Goal: Information Seeking & Learning: Check status

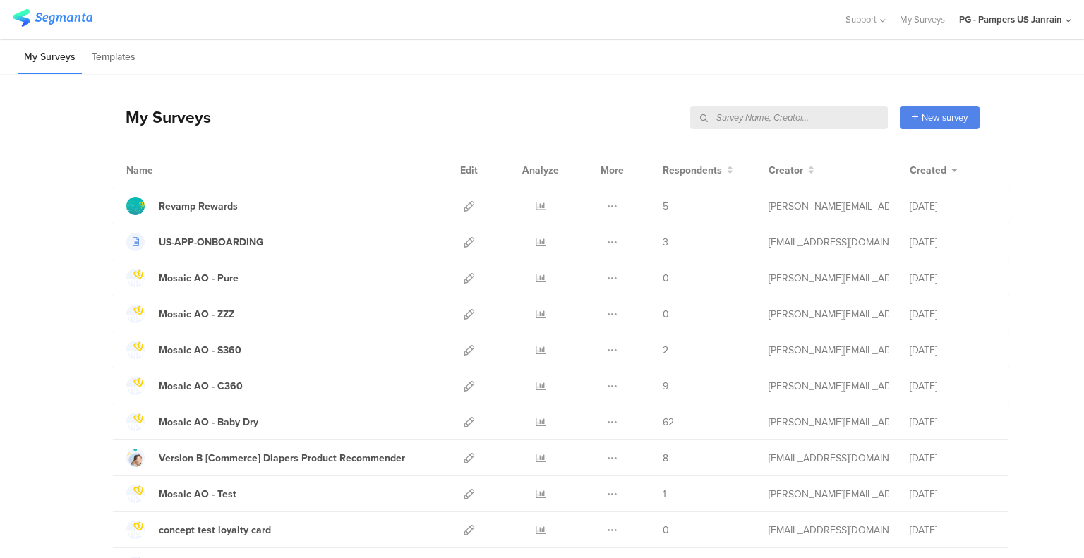
click at [799, 115] on input "text" at bounding box center [789, 117] width 198 height 23
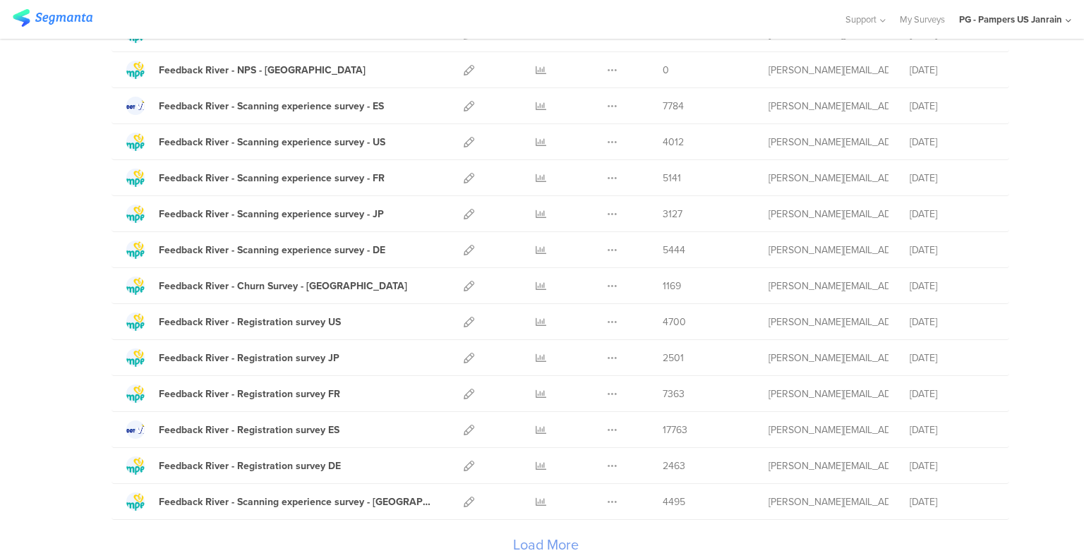
scroll to position [1470, 0]
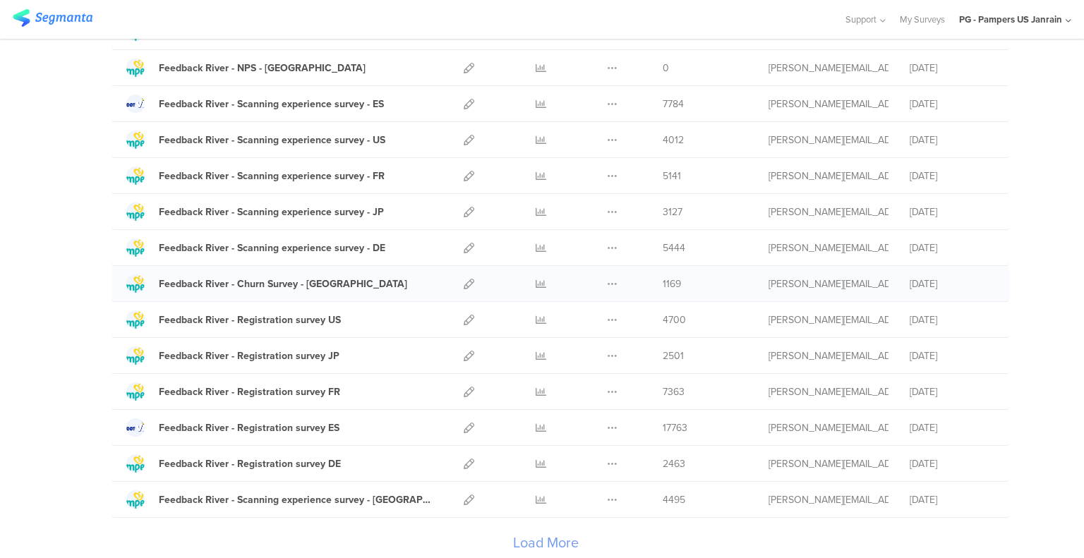
click at [597, 294] on div "Duplicate Export Delete" at bounding box center [612, 283] width 30 height 35
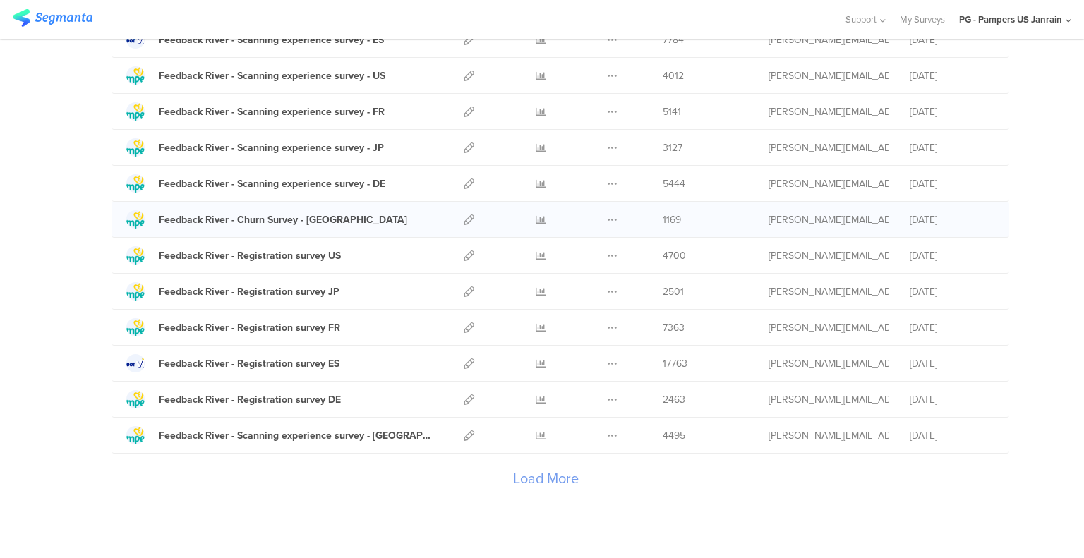
scroll to position [1537, 0]
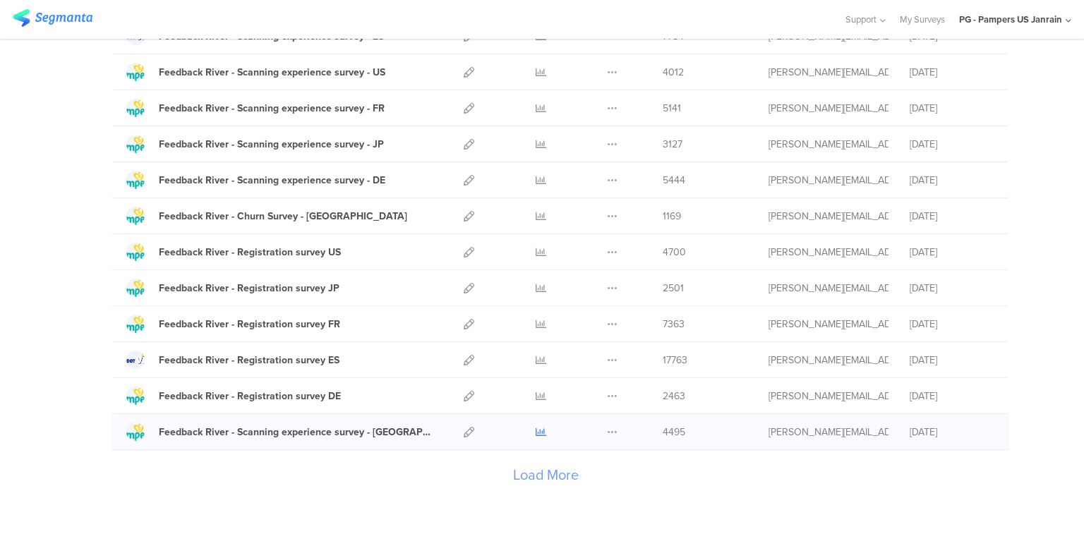
click at [536, 427] on icon at bounding box center [541, 432] width 11 height 11
click at [536, 283] on icon at bounding box center [541, 288] width 11 height 11
click at [536, 248] on icon at bounding box center [541, 252] width 11 height 11
click at [536, 392] on icon at bounding box center [541, 396] width 11 height 11
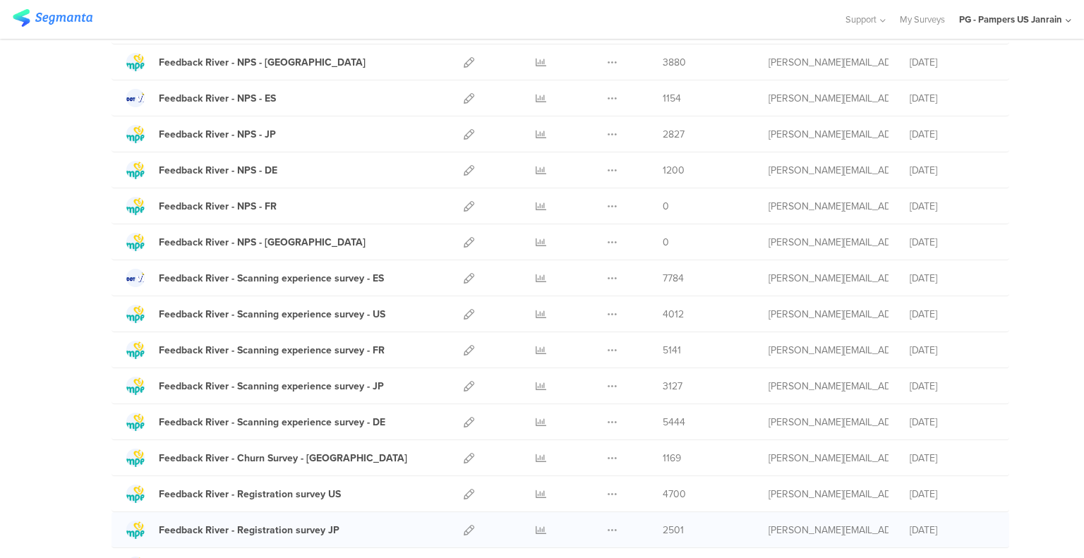
scroll to position [1295, 0]
click at [464, 310] on icon at bounding box center [469, 314] width 11 height 11
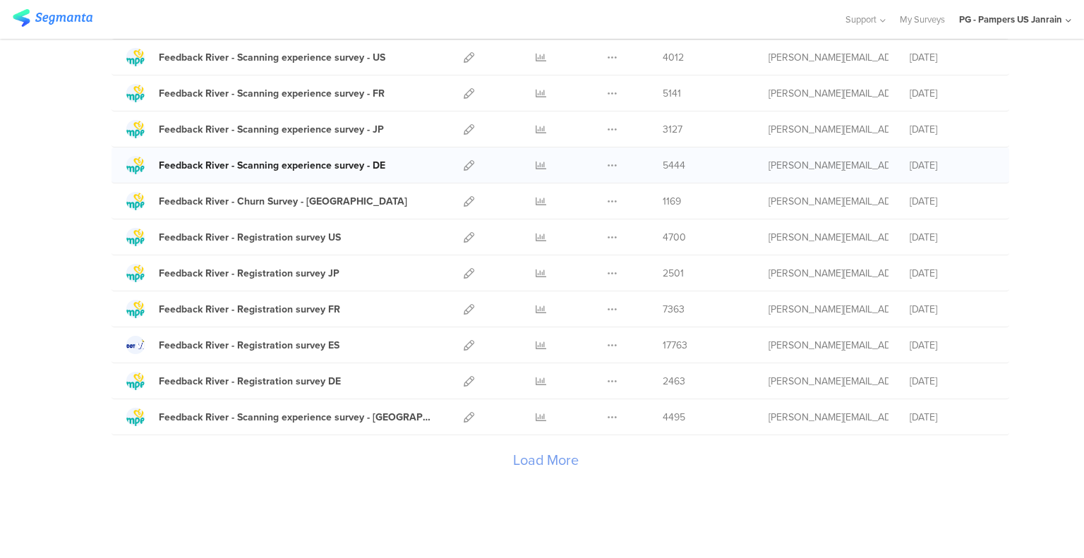
scroll to position [1554, 0]
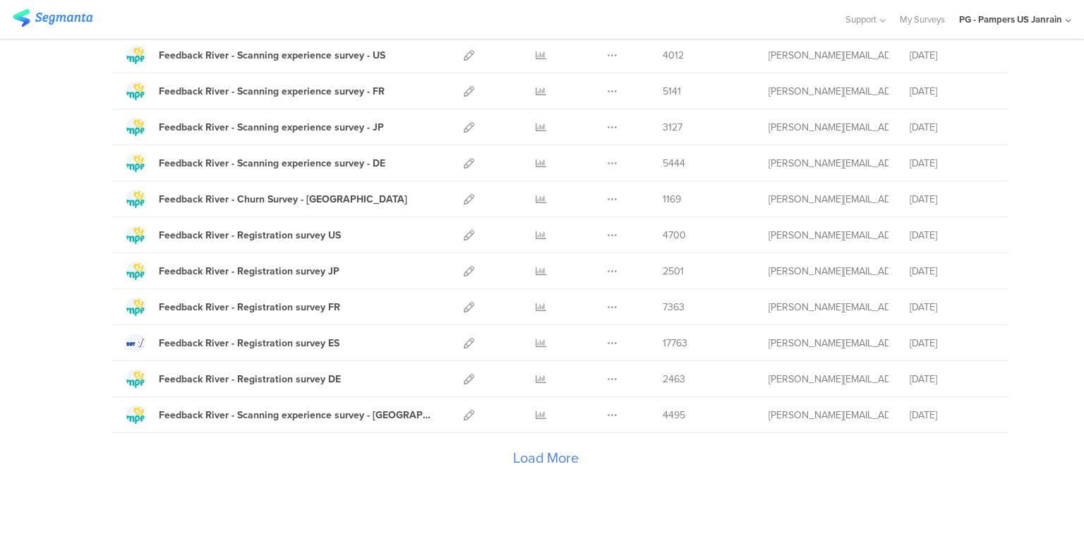
click at [533, 450] on div "Load More" at bounding box center [545, 461] width 868 height 56
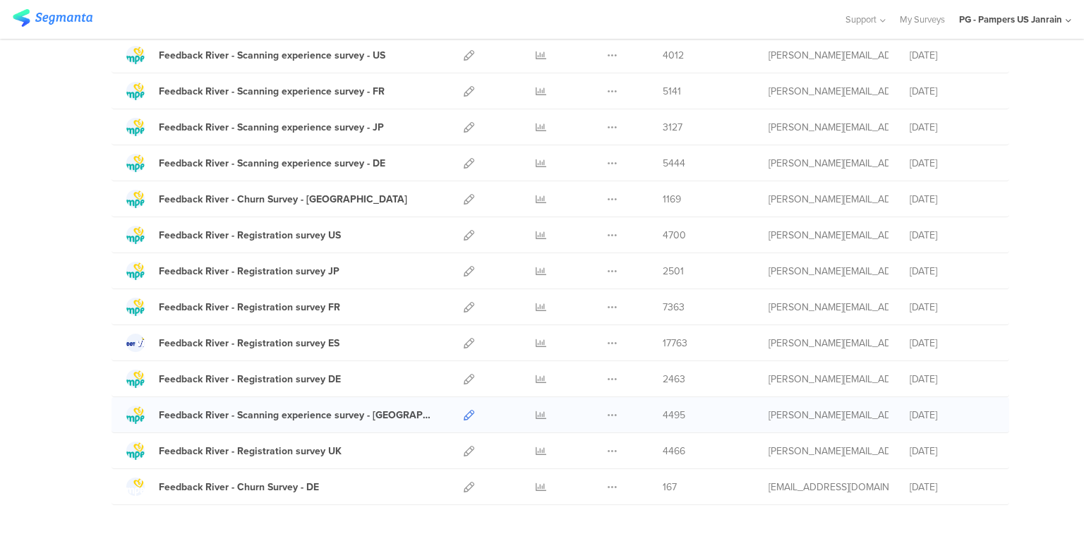
click at [466, 410] on icon at bounding box center [469, 415] width 11 height 11
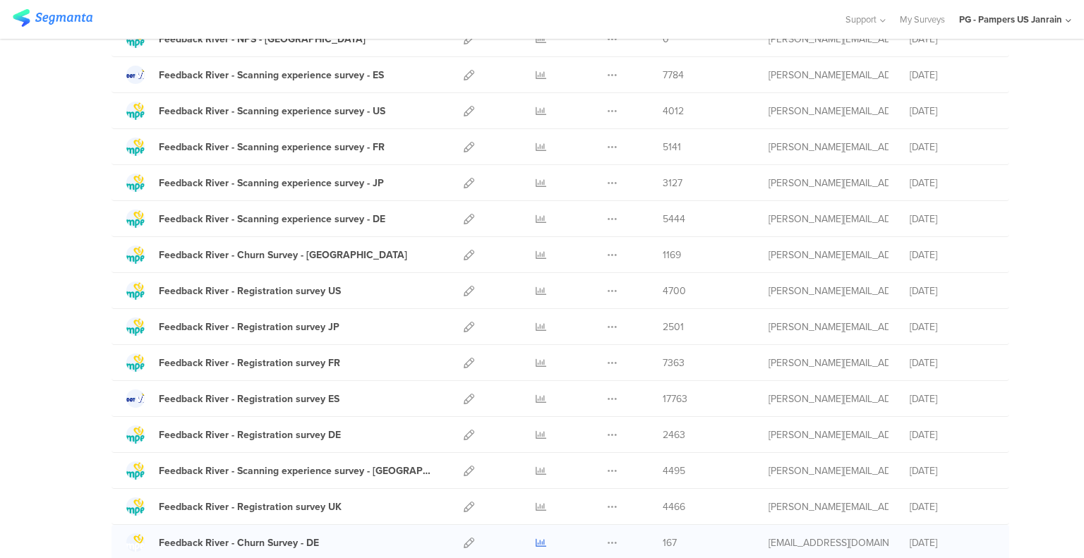
scroll to position [1499, 0]
click at [538, 249] on icon at bounding box center [541, 254] width 11 height 11
click at [464, 249] on icon at bounding box center [469, 254] width 11 height 11
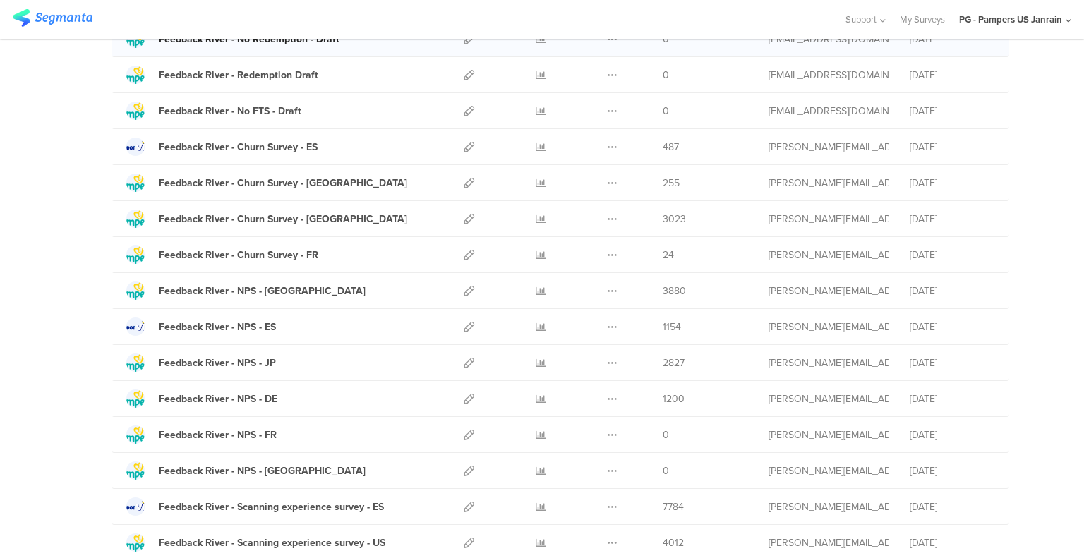
scroll to position [1069, 0]
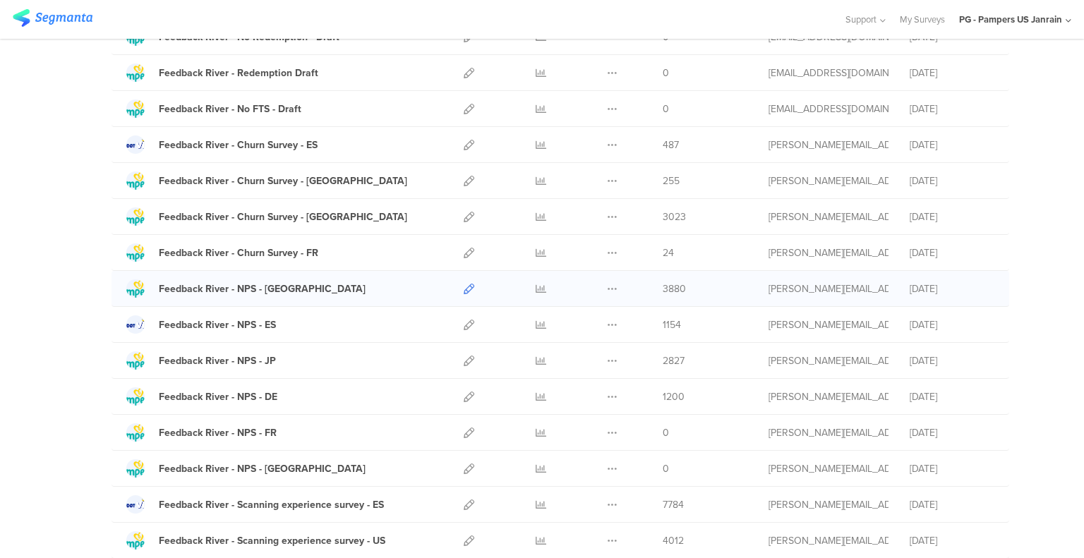
click at [464, 284] on icon at bounding box center [469, 289] width 11 height 11
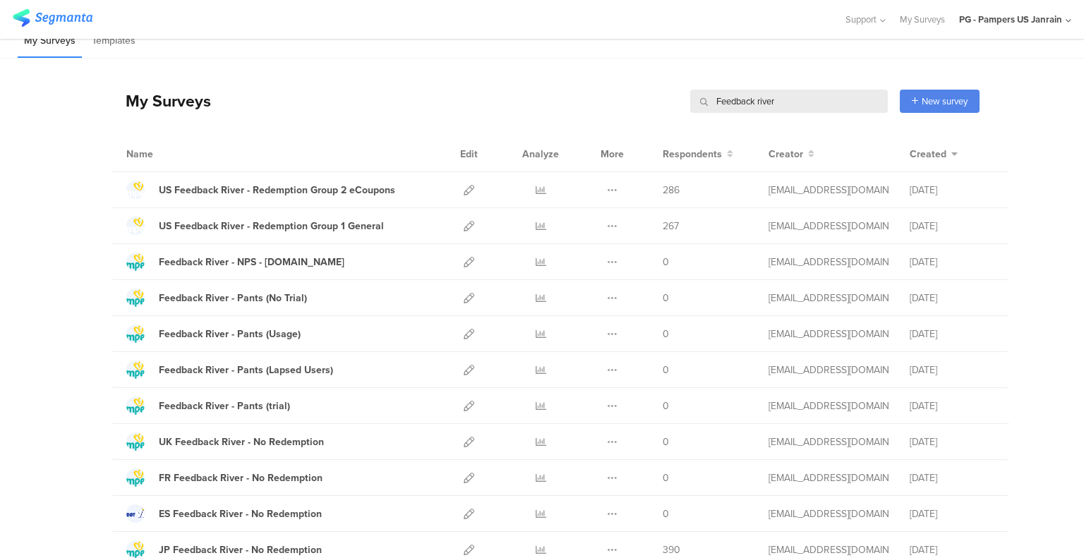
scroll to position [10, 0]
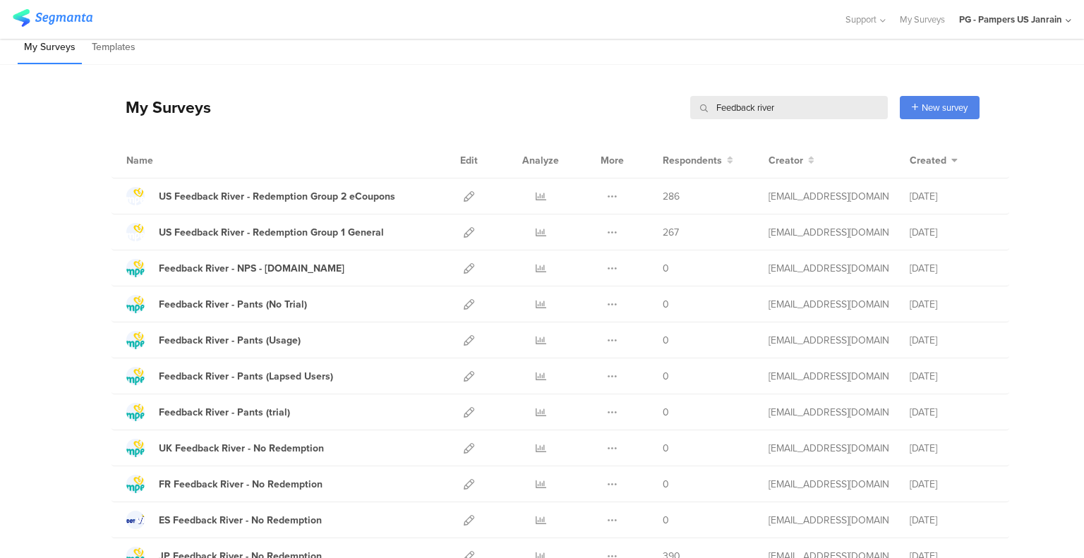
drag, startPoint x: 775, startPoint y: 105, endPoint x: 657, endPoint y: 123, distance: 119.9
click at [657, 123] on div "My Surveys Feedback river Feedback river New survey Start from scratch Choose f…" at bounding box center [545, 107] width 868 height 56
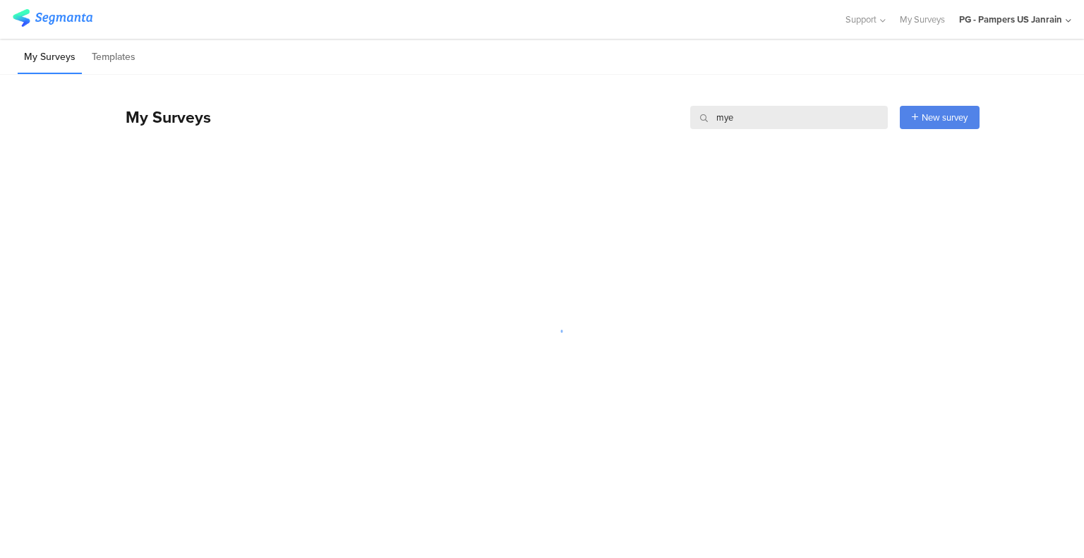
scroll to position [0, 0]
type input "m"
type input "d"
type input "i"
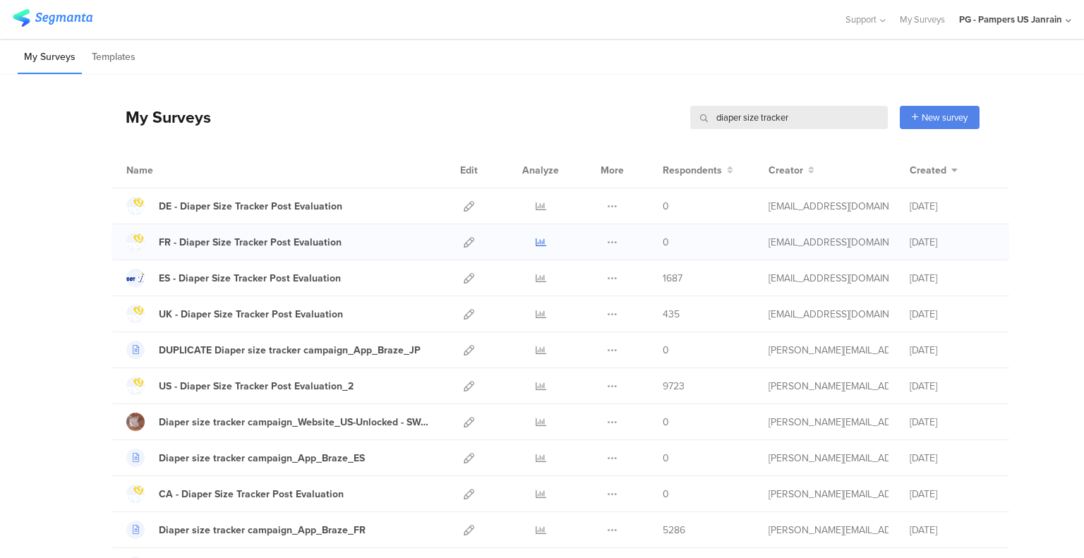
click at [536, 243] on icon at bounding box center [541, 242] width 11 height 11
drag, startPoint x: 790, startPoint y: 118, endPoint x: 645, endPoint y: 83, distance: 148.9
click at [645, 83] on div "My Surveys diaper size tracker diaper size tracker New survey Start from scratc…" at bounding box center [545, 527] width 868 height 905
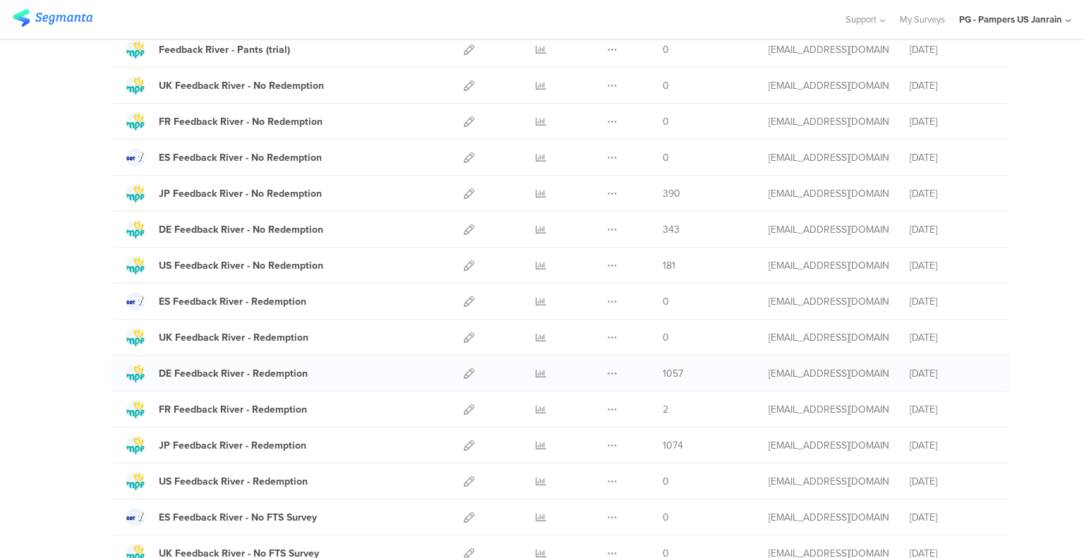
scroll to position [375, 0]
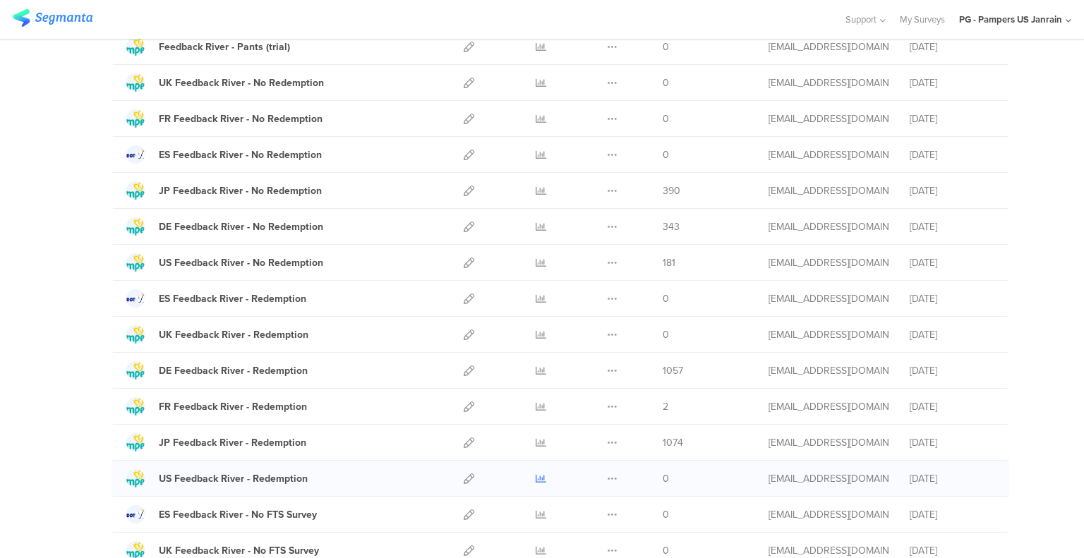
type input "feedback river"
click at [536, 473] on icon at bounding box center [541, 478] width 11 height 11
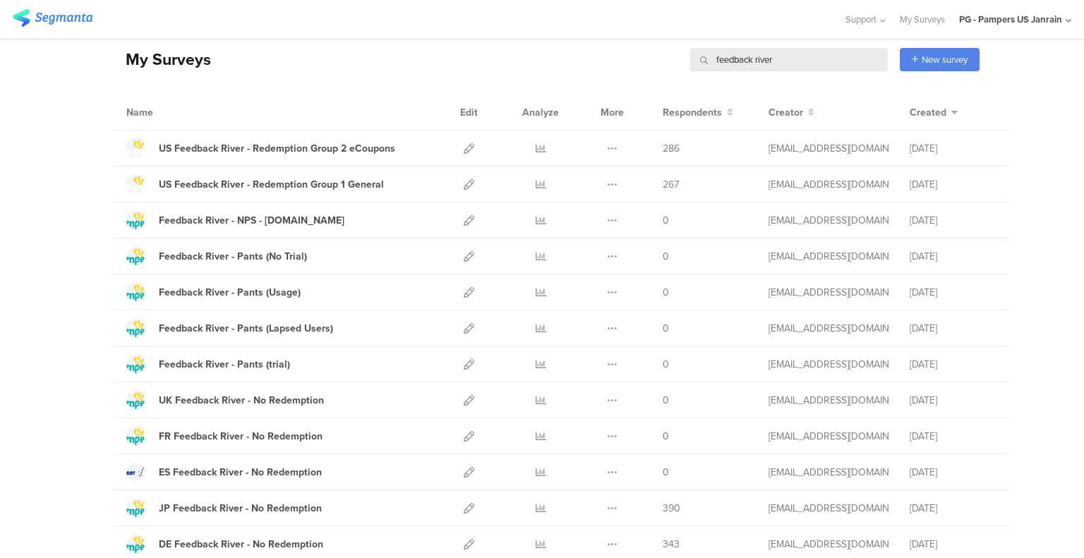
scroll to position [56, 0]
click at [536, 186] on icon at bounding box center [541, 186] width 11 height 11
click at [536, 146] on icon at bounding box center [541, 150] width 11 height 11
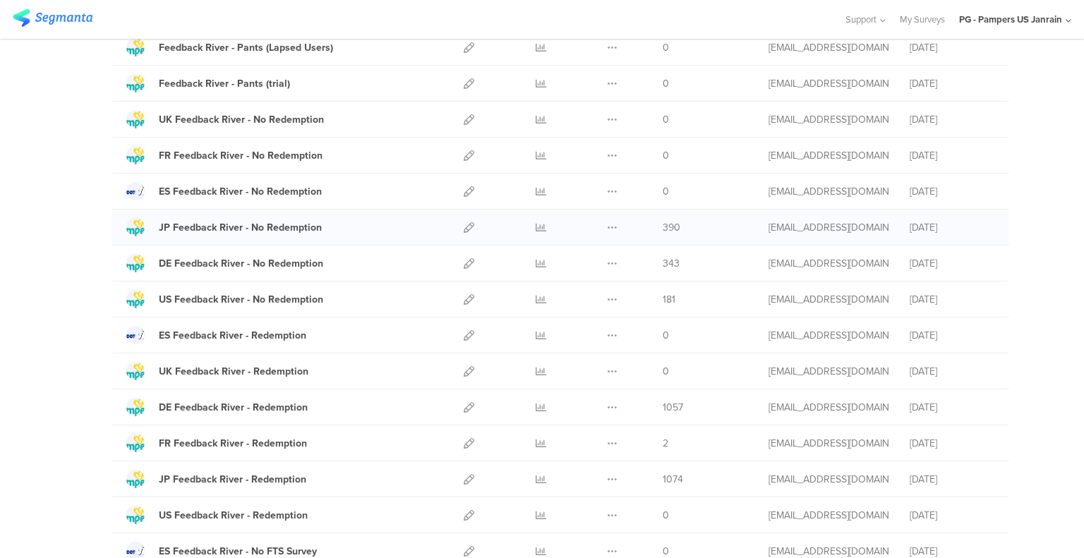
scroll to position [339, 0]
click at [536, 259] on icon at bounding box center [541, 263] width 11 height 11
click at [538, 295] on icon at bounding box center [541, 299] width 11 height 11
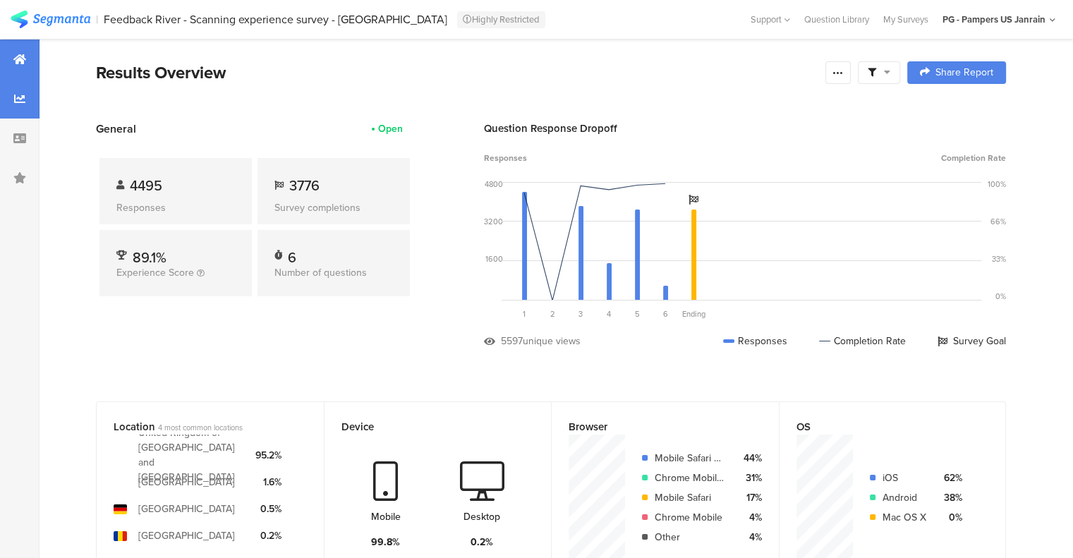
click at [20, 104] on icon at bounding box center [19, 98] width 11 height 11
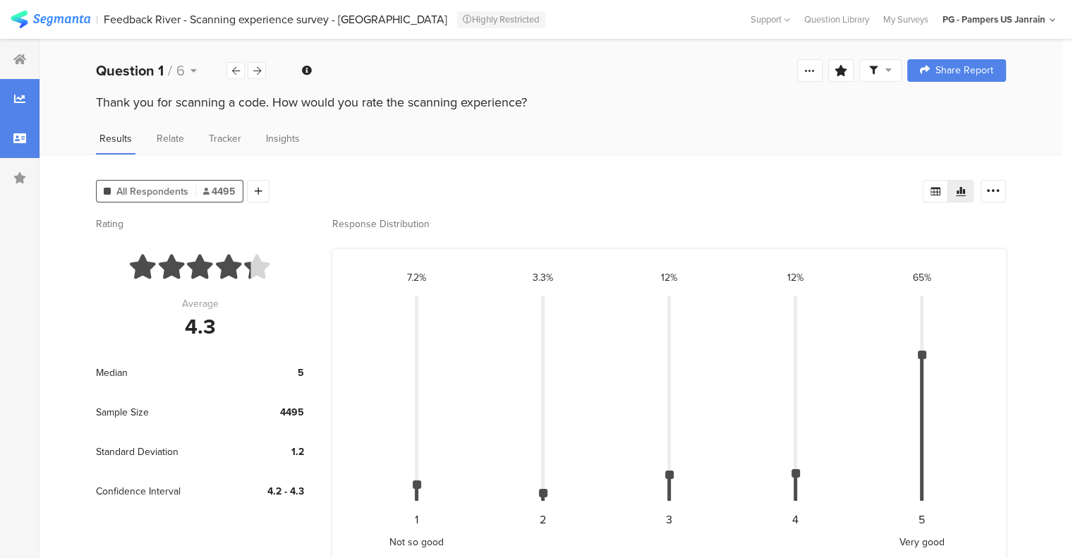
click at [21, 144] on div at bounding box center [20, 139] width 40 height 40
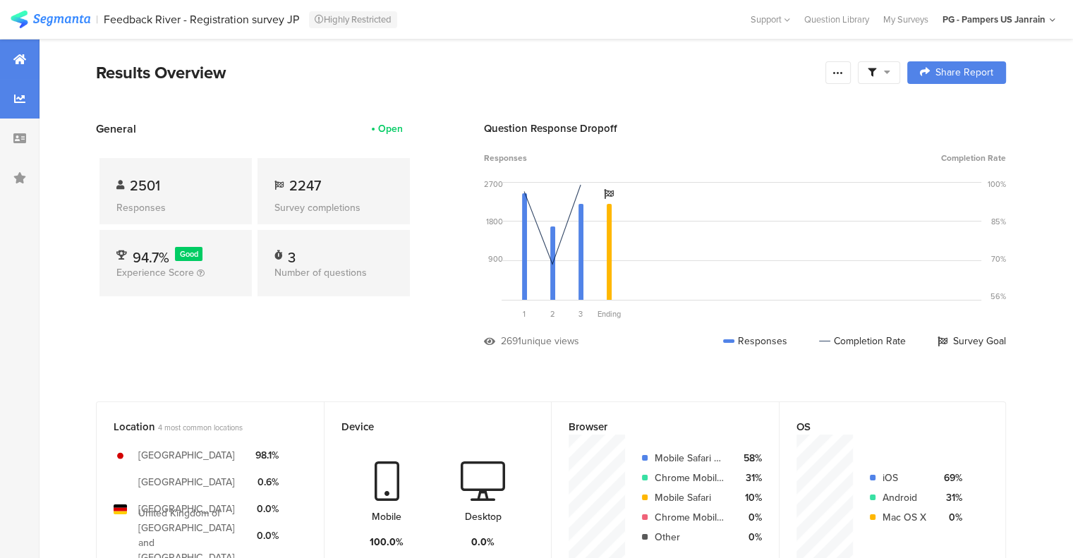
click at [13, 111] on div at bounding box center [20, 99] width 40 height 40
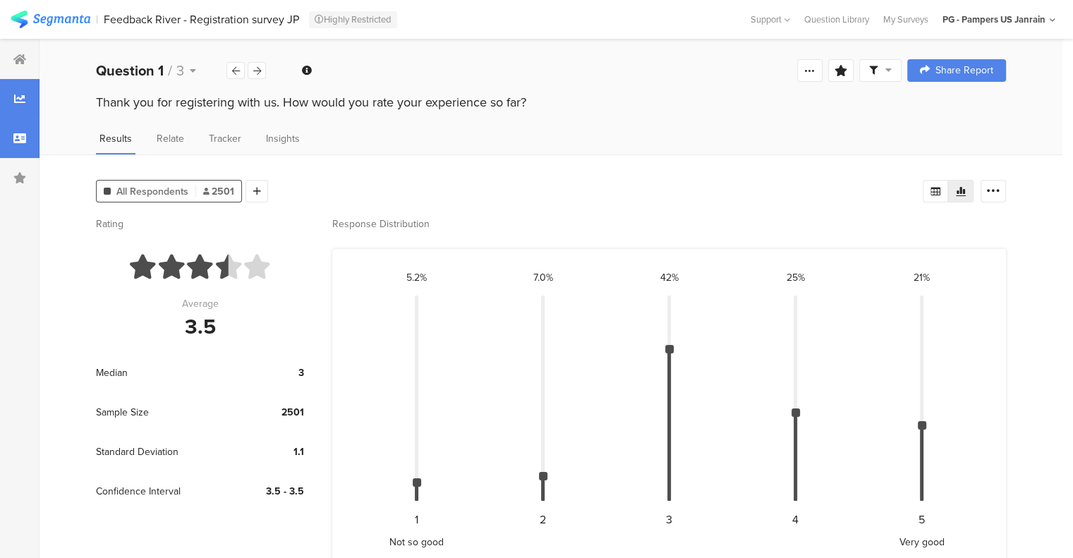
click at [17, 133] on icon at bounding box center [19, 138] width 13 height 11
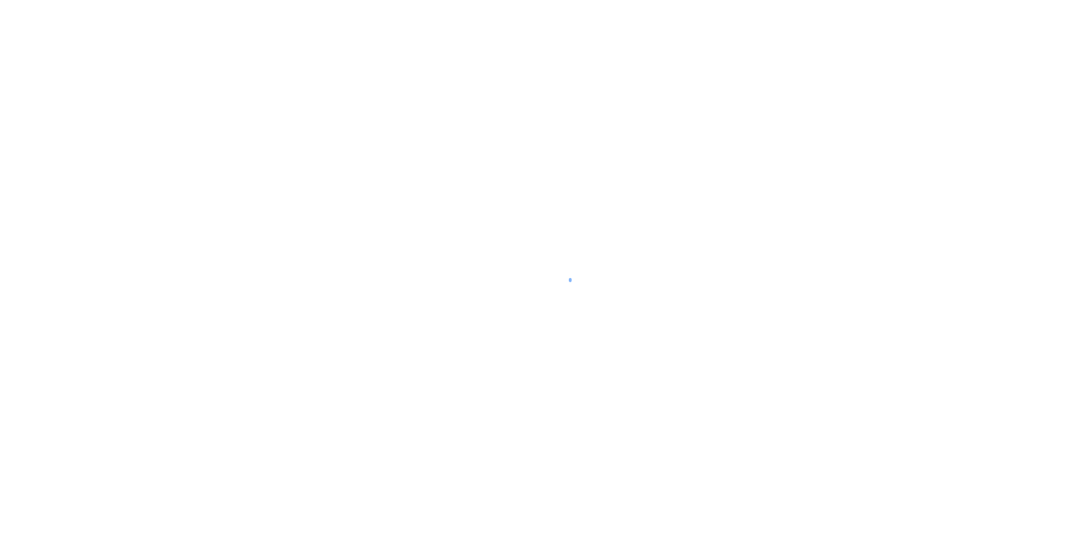
click at [183, 212] on div at bounding box center [542, 279] width 1084 height 558
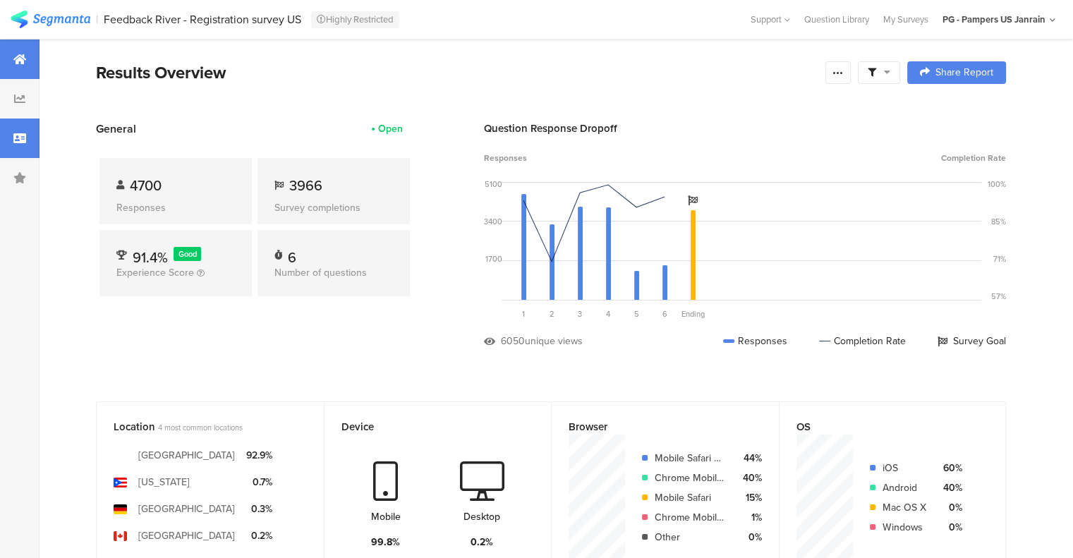
click at [26, 143] on div at bounding box center [20, 139] width 40 height 40
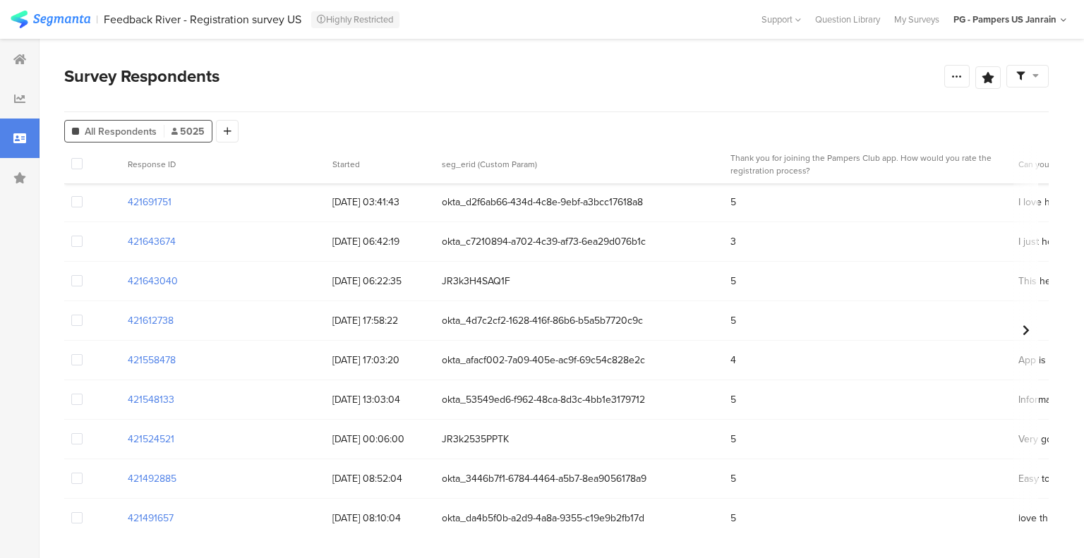
scroll to position [279, 0]
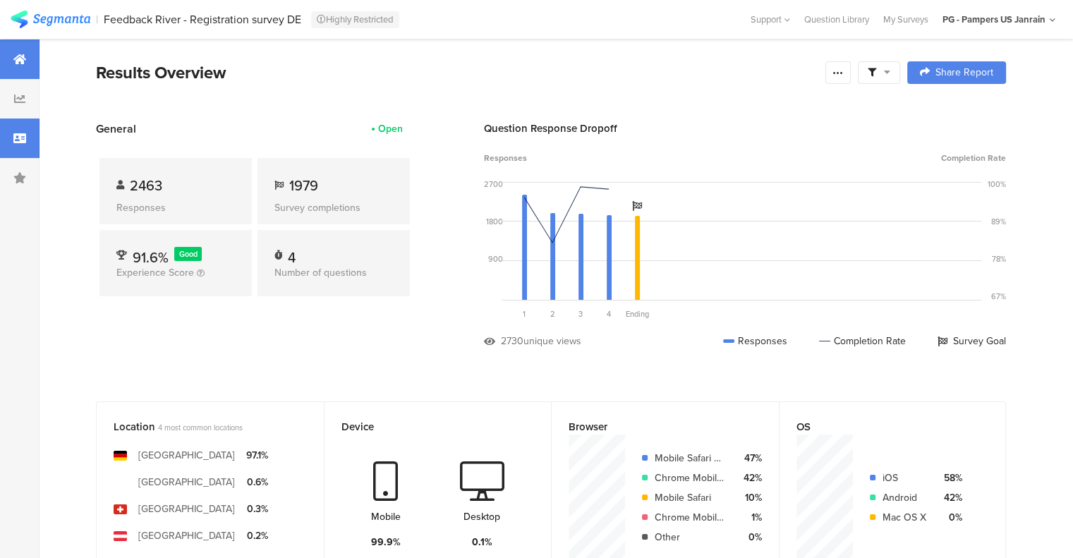
click at [14, 133] on icon at bounding box center [19, 138] width 13 height 11
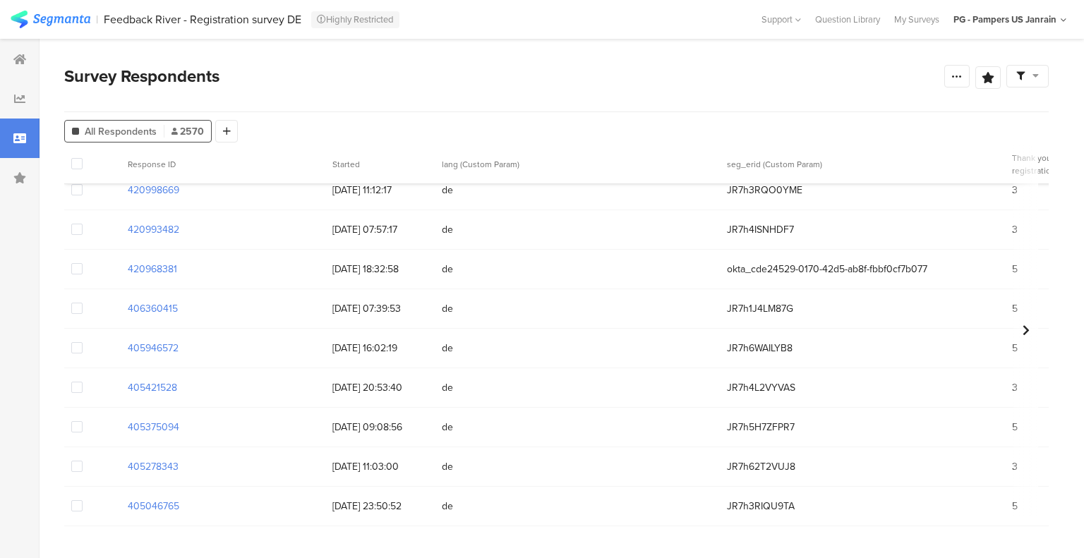
scroll to position [330, 0]
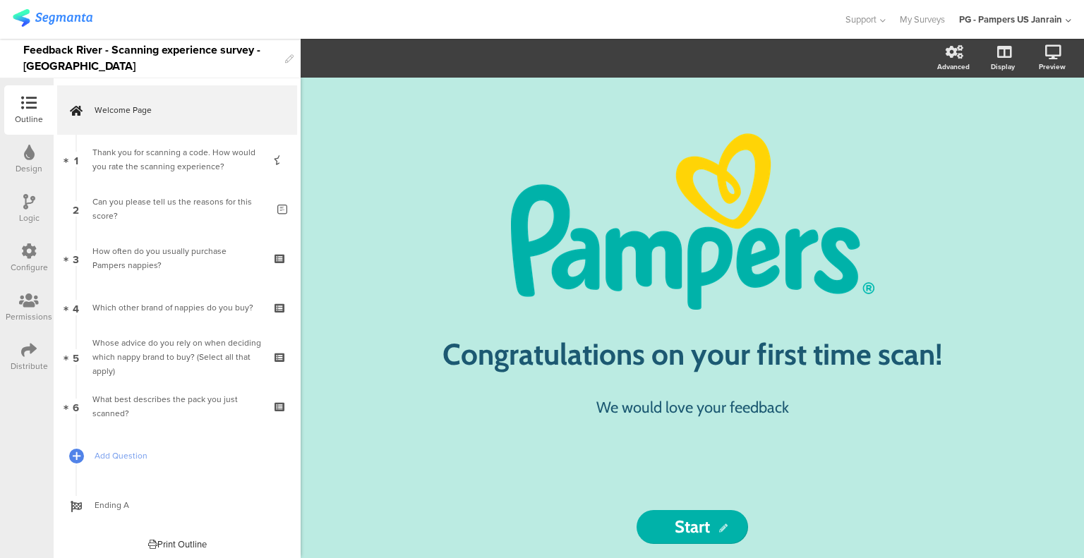
click at [26, 256] on icon at bounding box center [29, 251] width 16 height 16
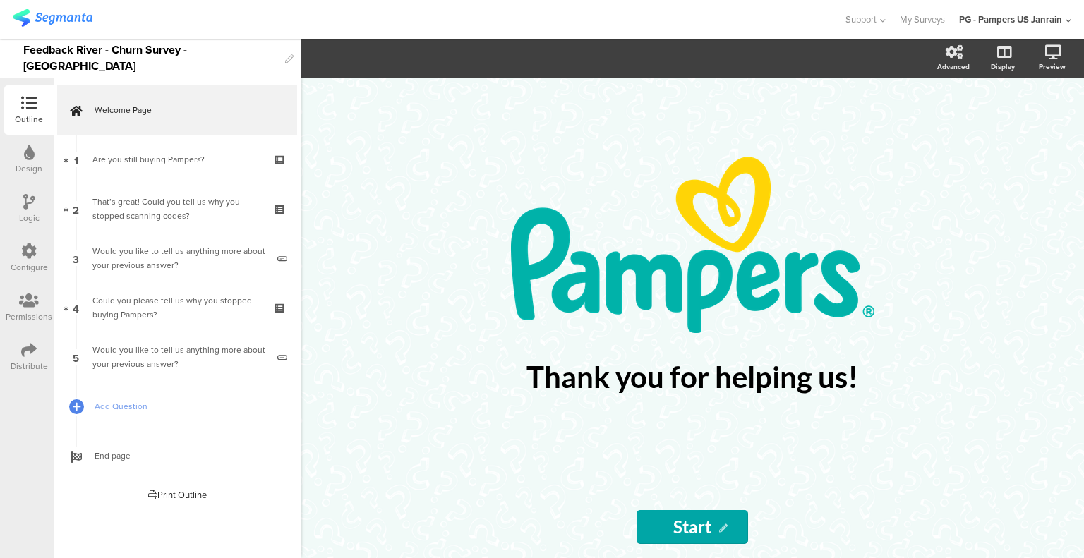
click at [26, 265] on div "Configure" at bounding box center [29, 267] width 37 height 13
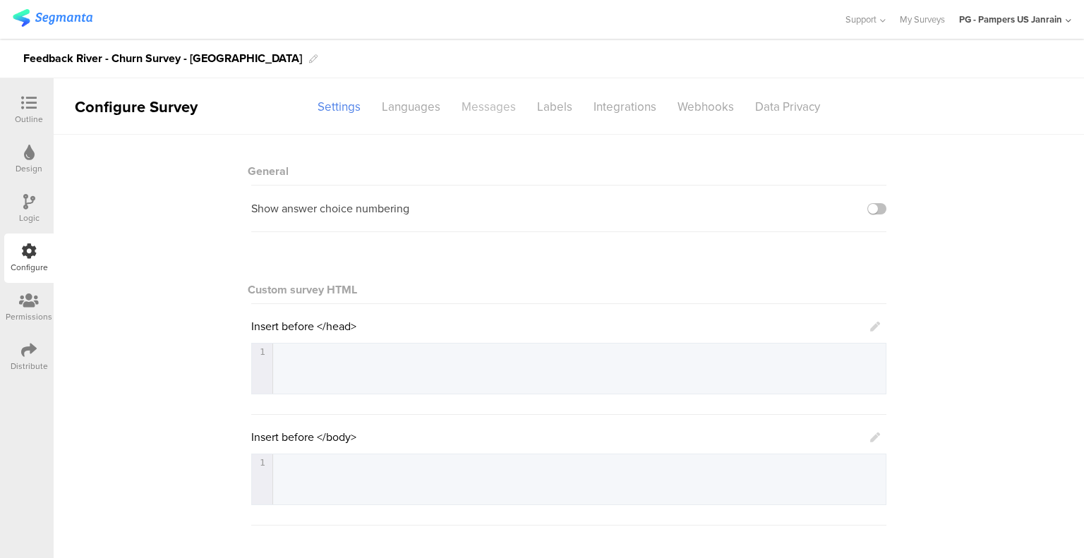
click at [491, 102] on div "Messages" at bounding box center [488, 107] width 75 height 25
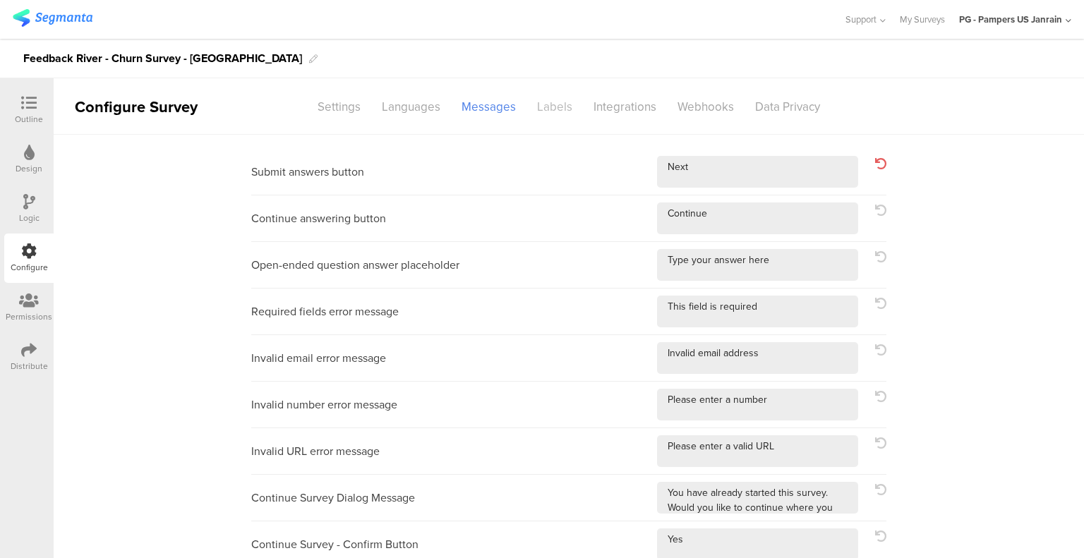
click at [545, 109] on div "Labels" at bounding box center [554, 107] width 56 height 25
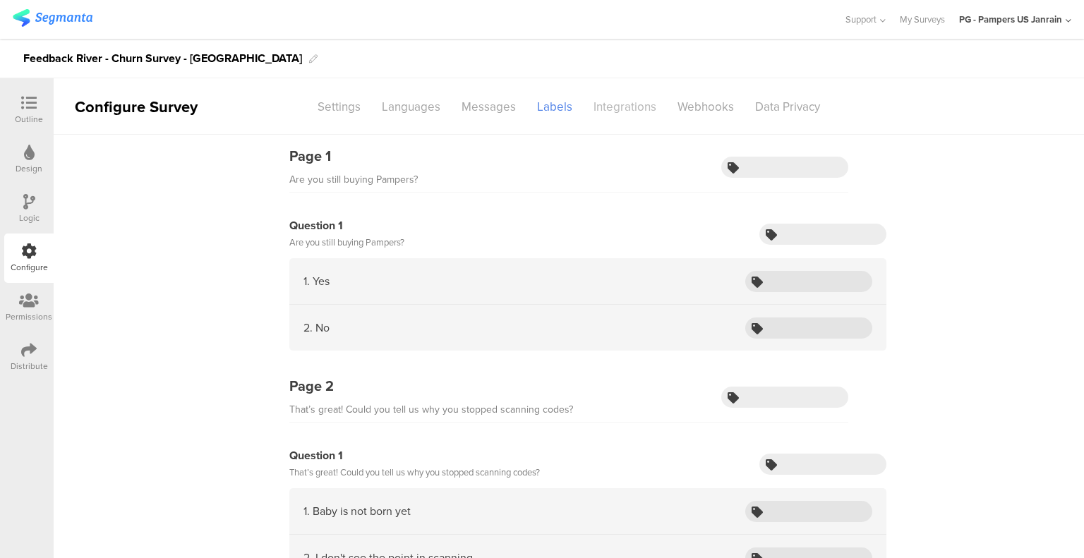
click at [618, 102] on div "Integrations" at bounding box center [625, 107] width 84 height 25
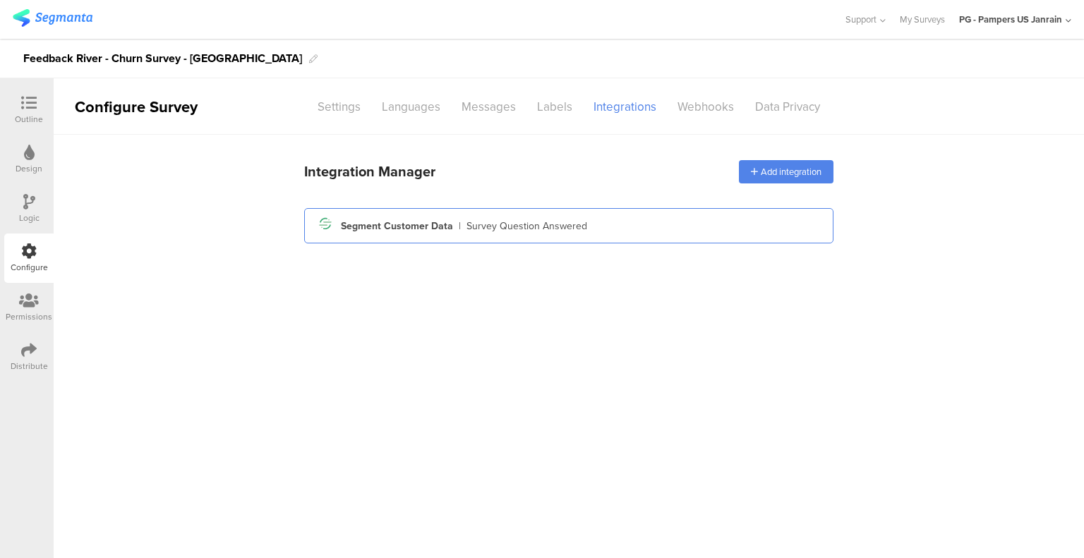
click at [526, 229] on div "Survey Question Answered" at bounding box center [526, 226] width 121 height 15
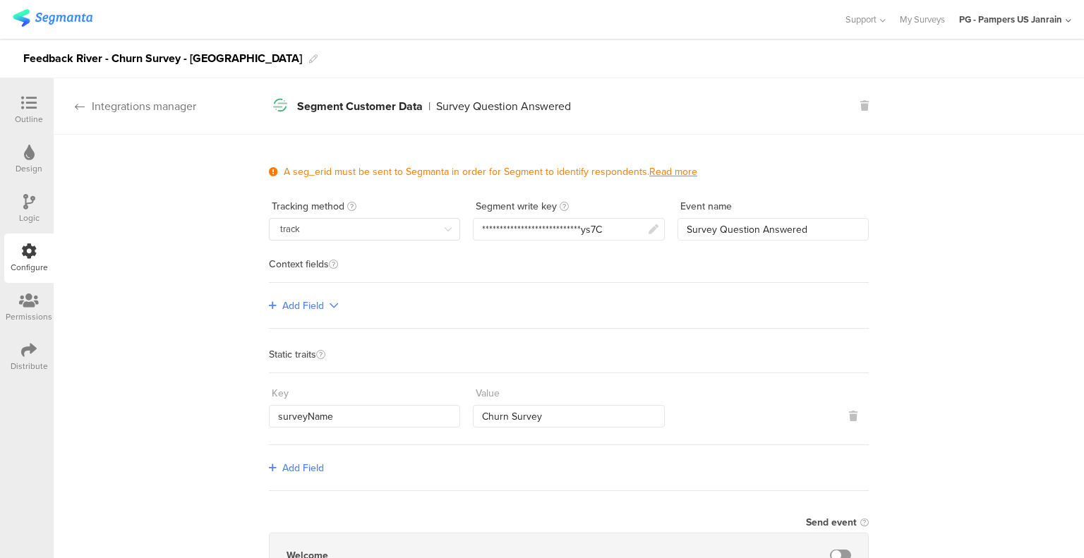
click at [114, 107] on div "Integrations manager" at bounding box center [125, 106] width 143 height 16
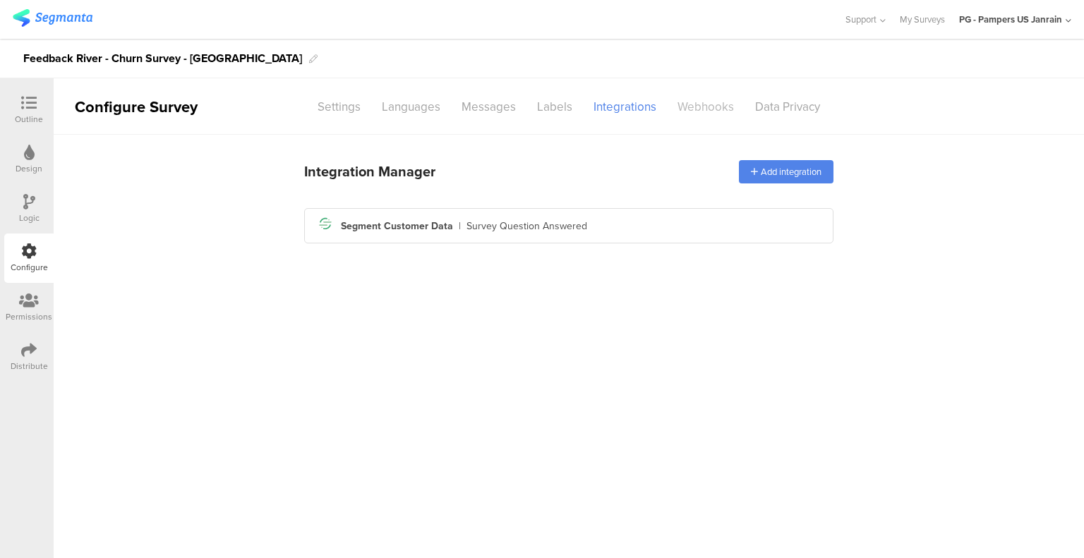
click at [690, 105] on div "Webhooks" at bounding box center [706, 107] width 78 height 25
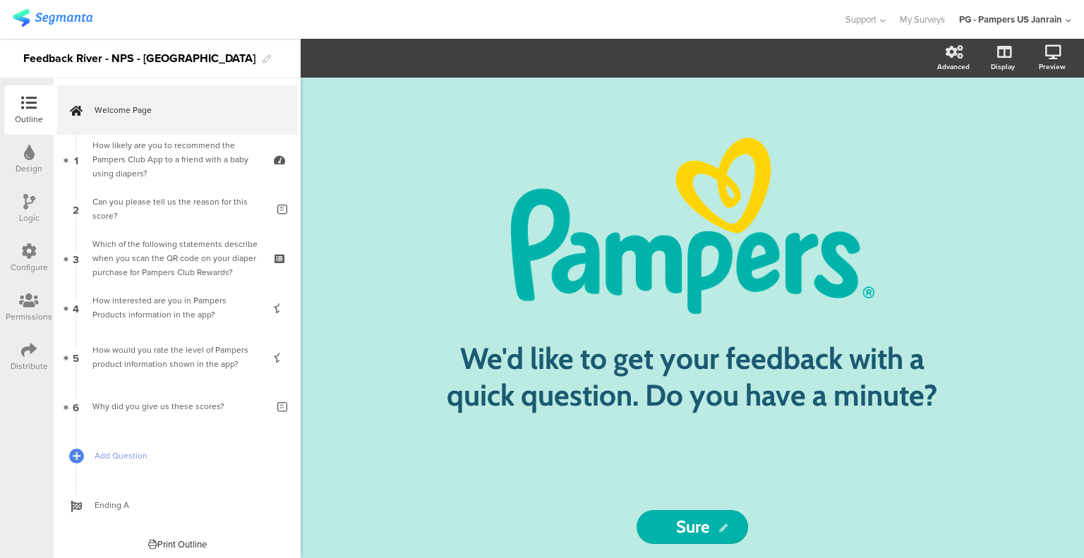
click at [20, 205] on div "Logic" at bounding box center [28, 208] width 49 height 49
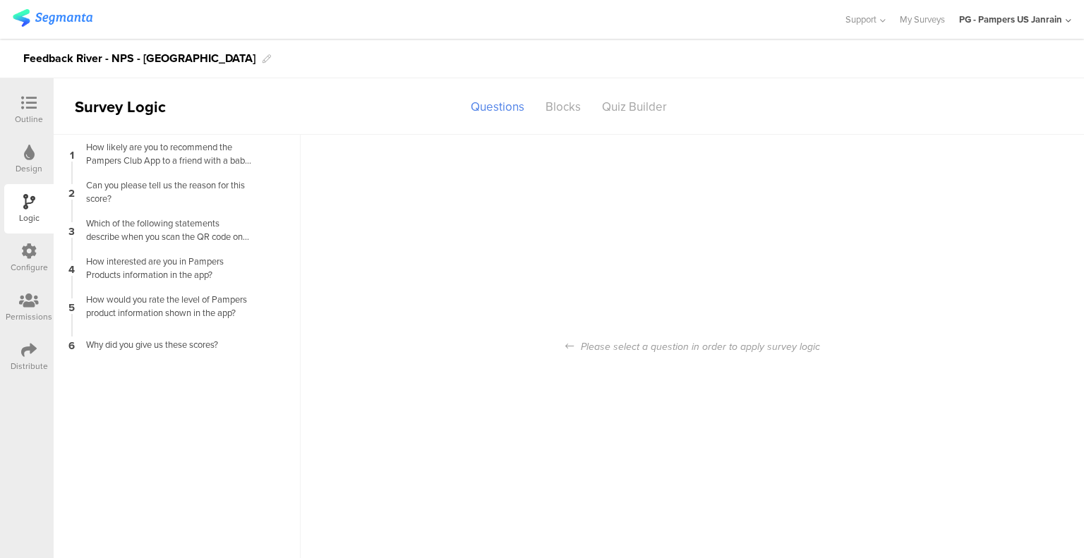
click at [23, 254] on icon at bounding box center [29, 251] width 16 height 16
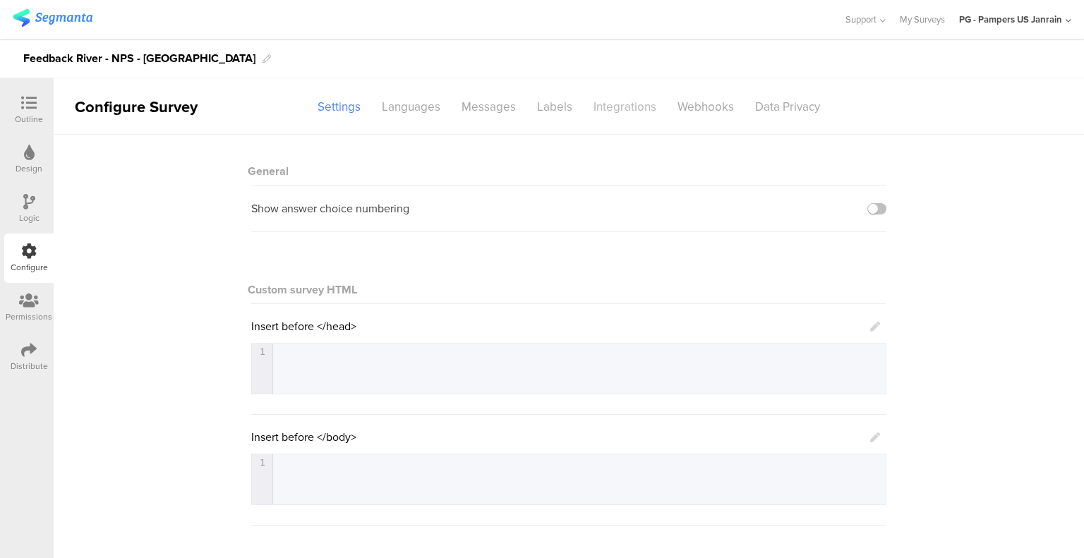
click at [625, 111] on div "Integrations" at bounding box center [625, 107] width 84 height 25
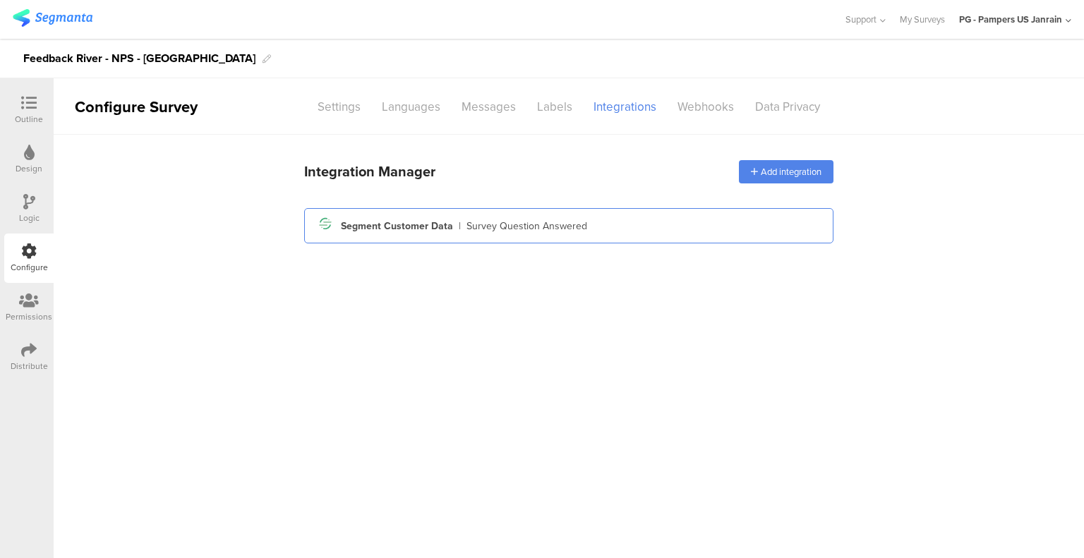
click at [410, 230] on div "Segment Customer Data" at bounding box center [397, 226] width 112 height 15
click at [550, 112] on div "Labels" at bounding box center [554, 107] width 56 height 25
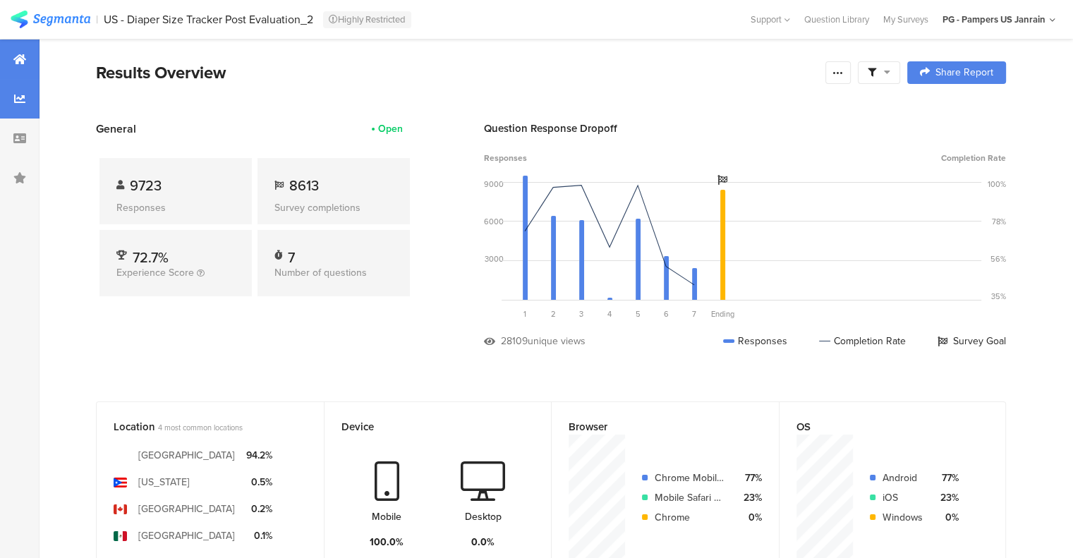
click at [10, 105] on div at bounding box center [20, 99] width 40 height 40
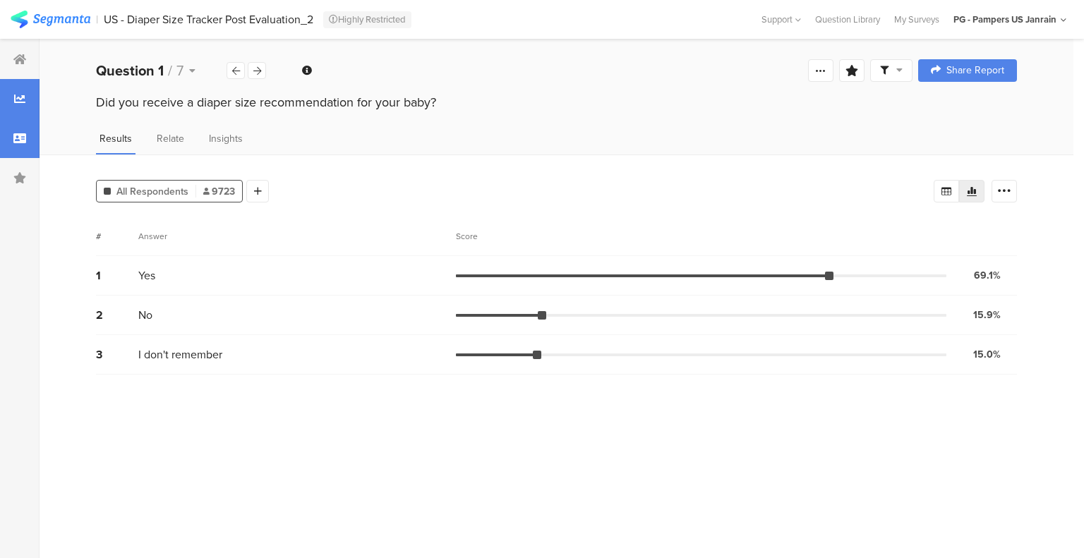
click at [3, 136] on div at bounding box center [20, 139] width 40 height 40
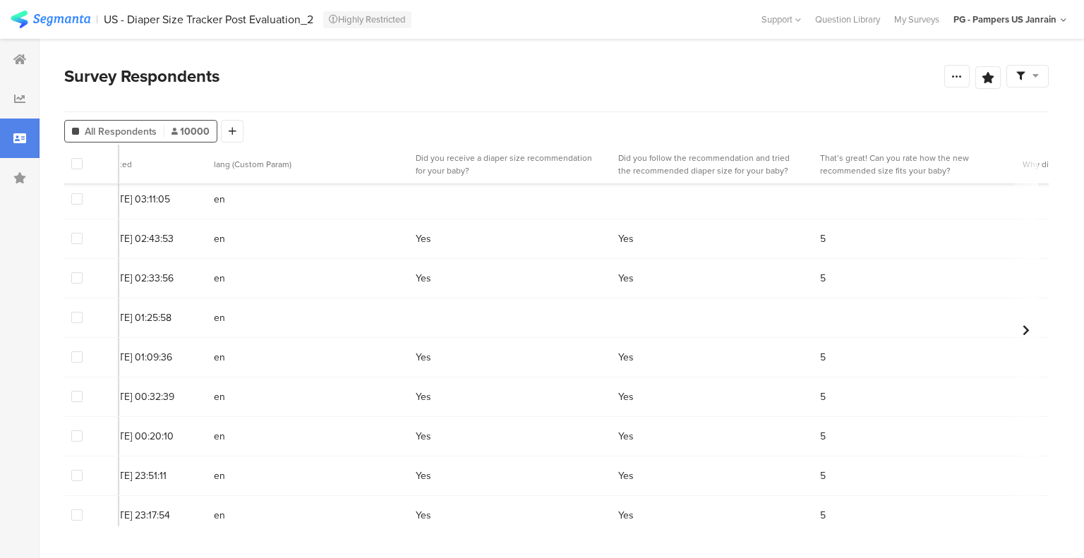
scroll to position [992, 0]
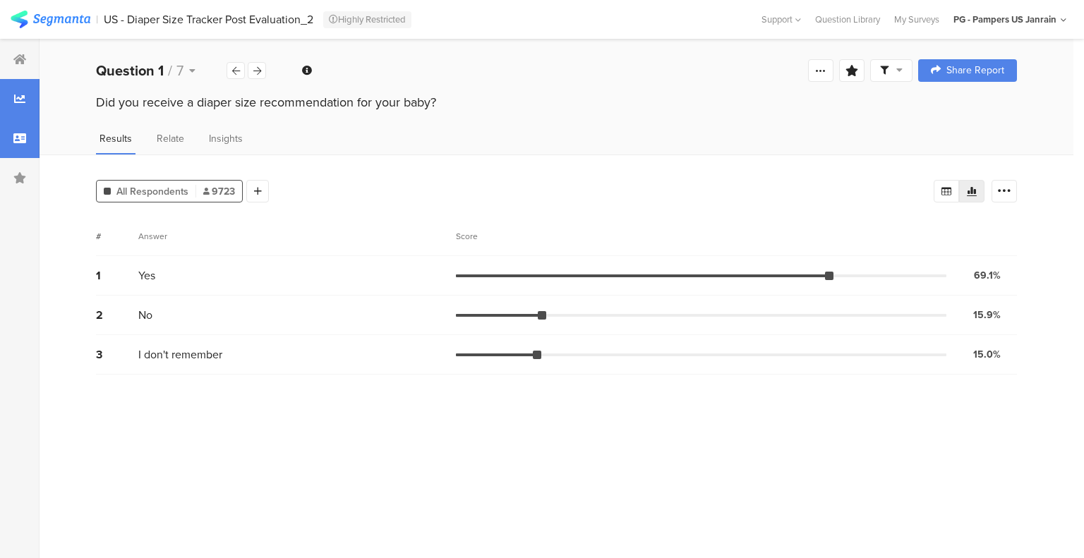
click at [17, 126] on div at bounding box center [20, 139] width 40 height 40
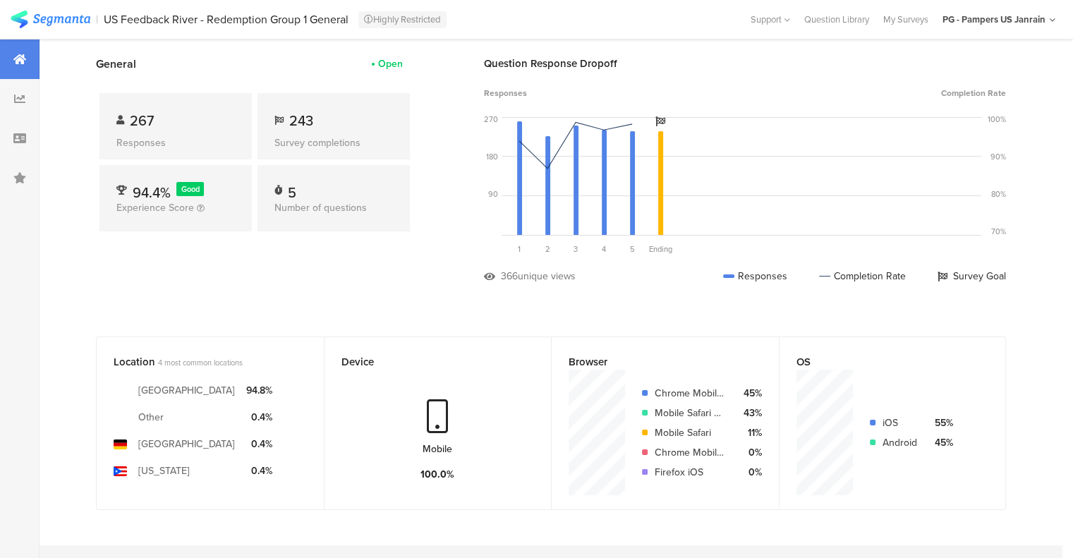
scroll to position [66, 0]
click at [19, 138] on icon at bounding box center [19, 138] width 13 height 11
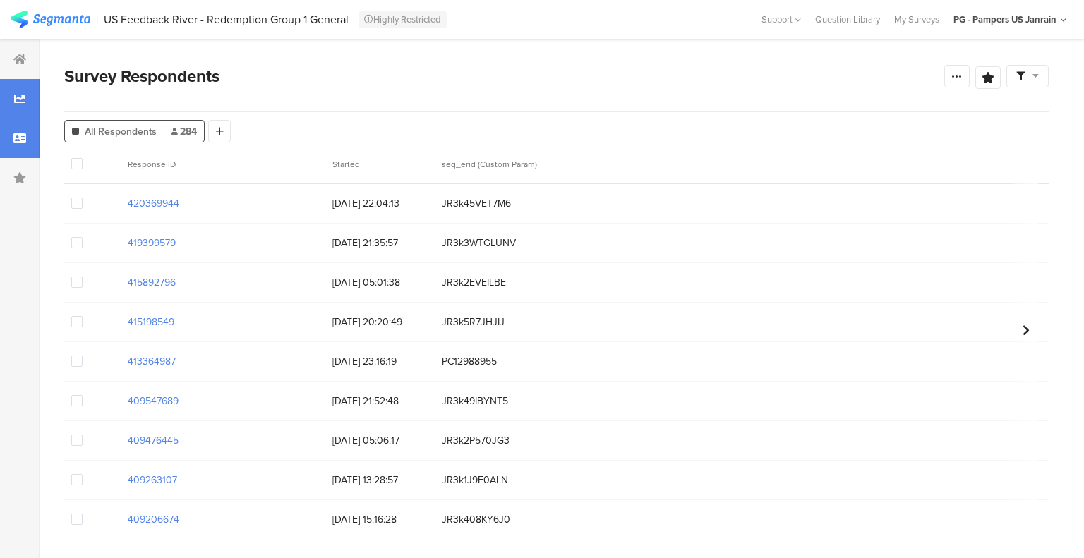
click at [1, 101] on div at bounding box center [20, 99] width 40 height 40
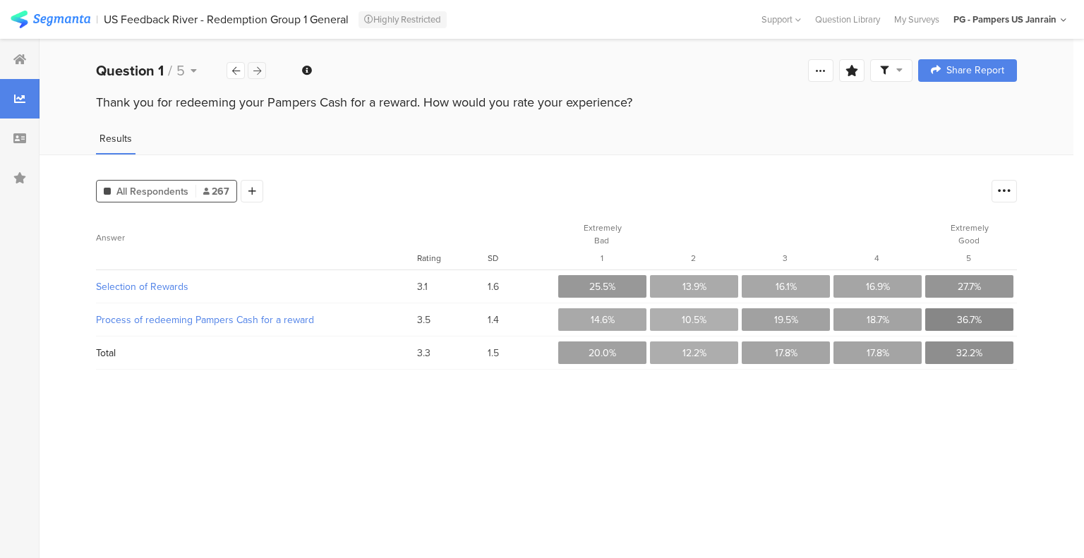
click at [257, 75] on icon at bounding box center [257, 70] width 8 height 9
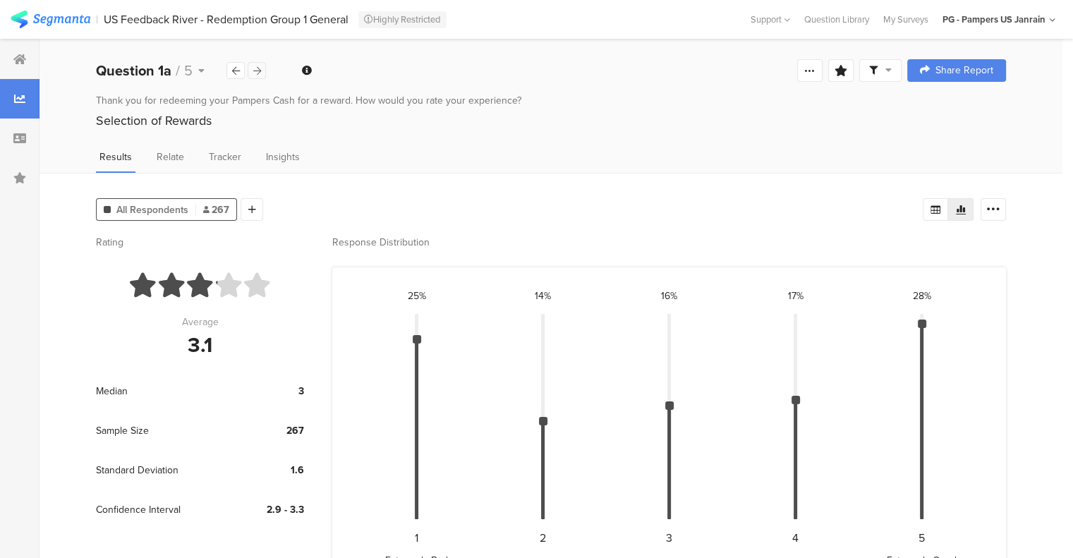
click at [257, 75] on icon at bounding box center [257, 70] width 8 height 9
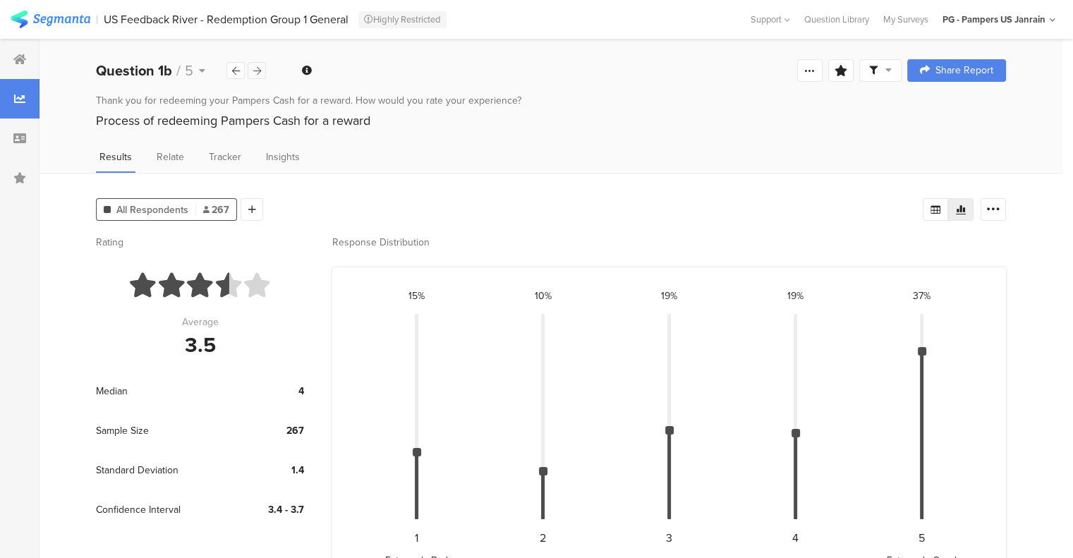
click at [257, 75] on icon at bounding box center [257, 70] width 8 height 9
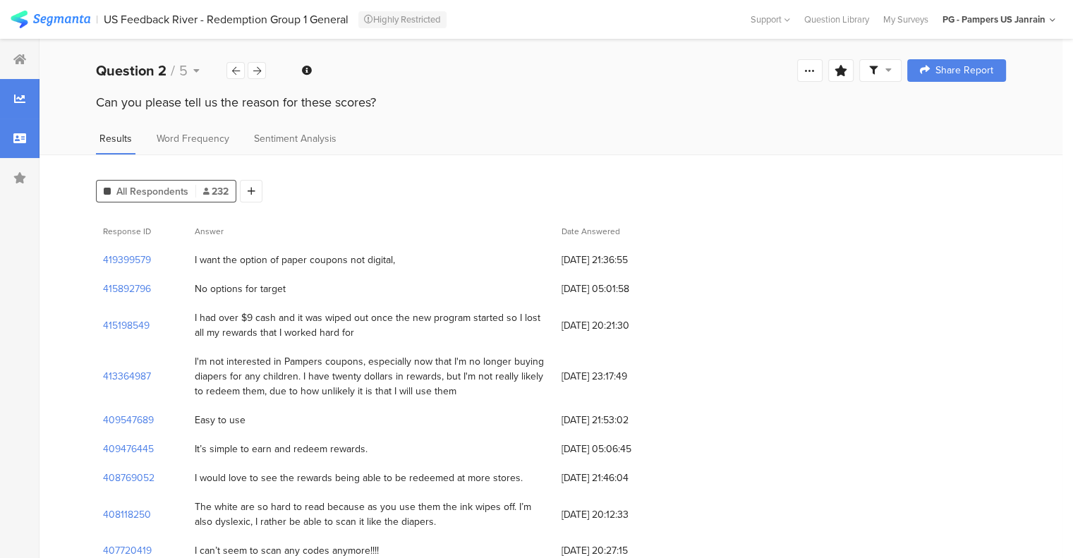
click at [11, 141] on div at bounding box center [20, 139] width 40 height 40
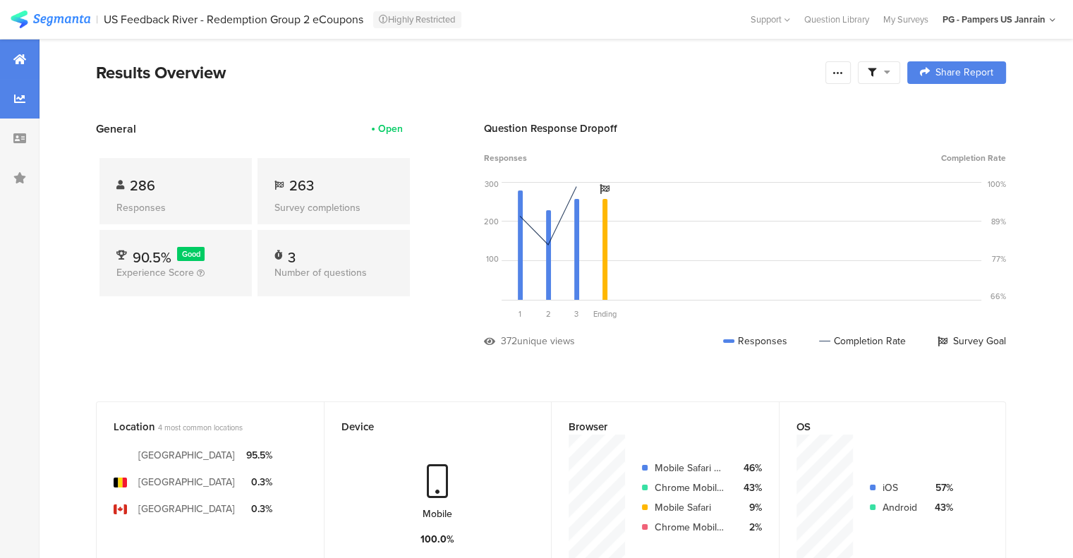
click at [18, 95] on icon at bounding box center [19, 98] width 11 height 11
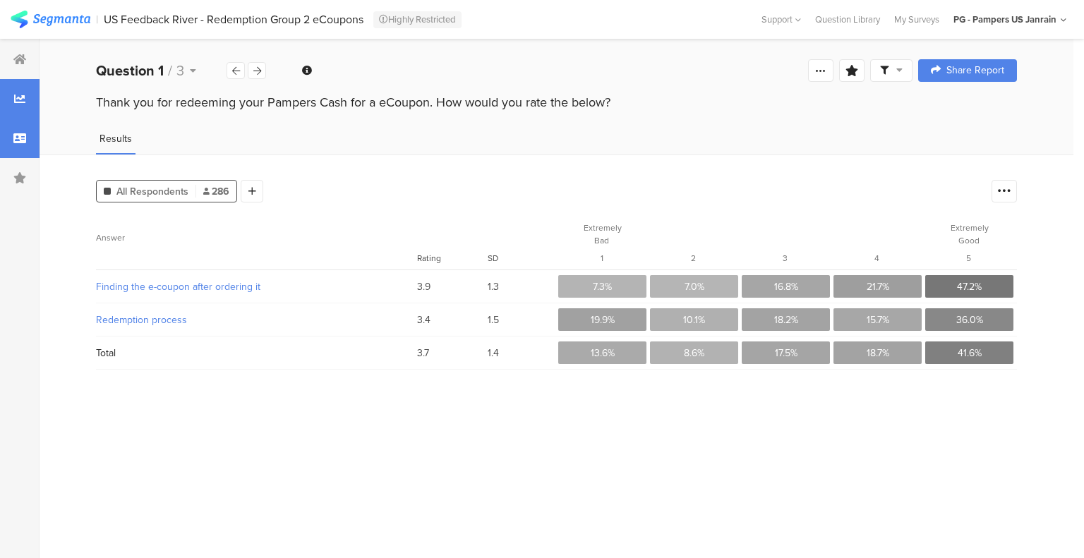
click at [16, 139] on icon at bounding box center [19, 138] width 13 height 11
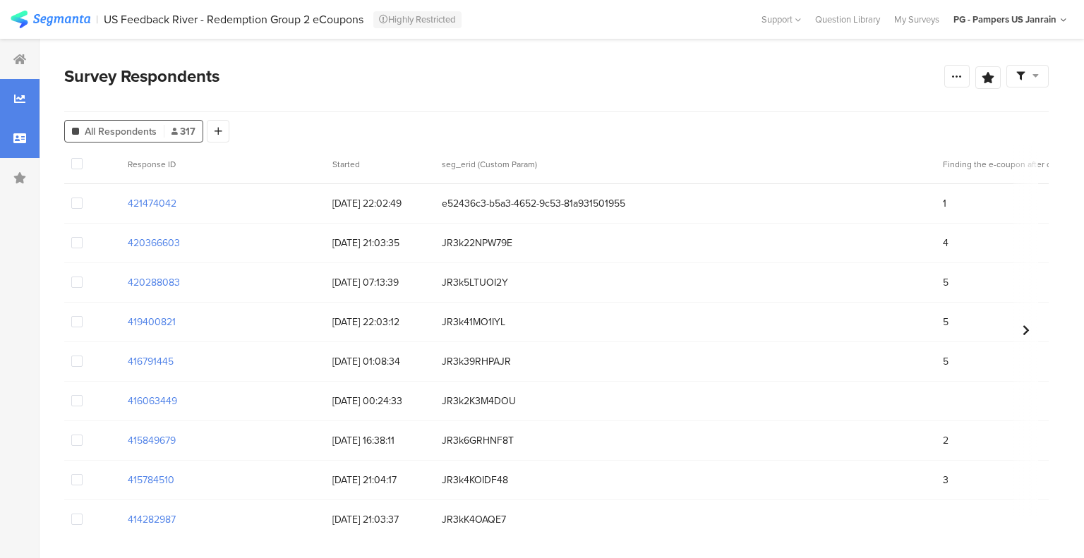
click at [31, 96] on div at bounding box center [20, 99] width 40 height 40
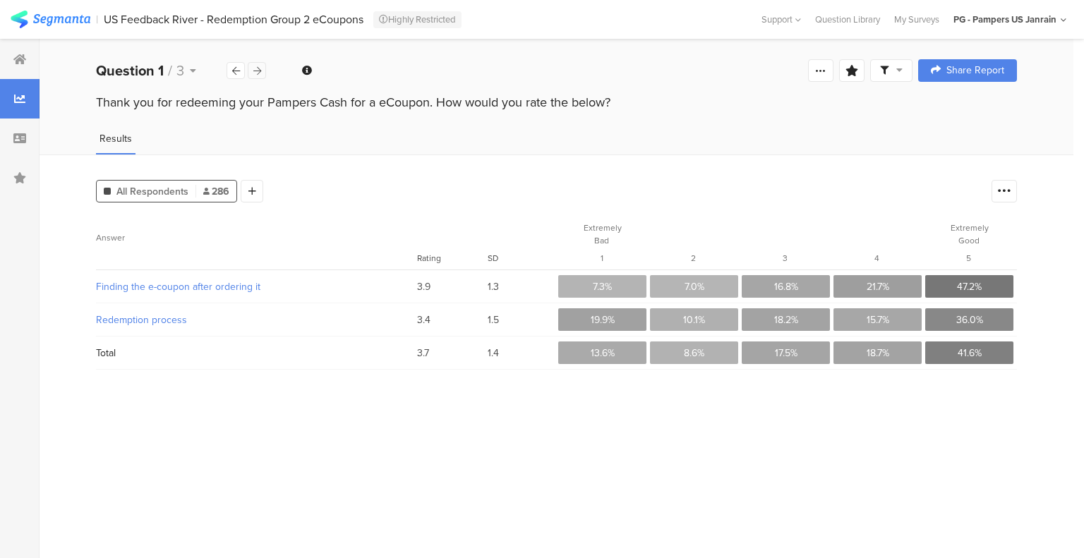
click at [258, 66] on icon at bounding box center [257, 70] width 8 height 9
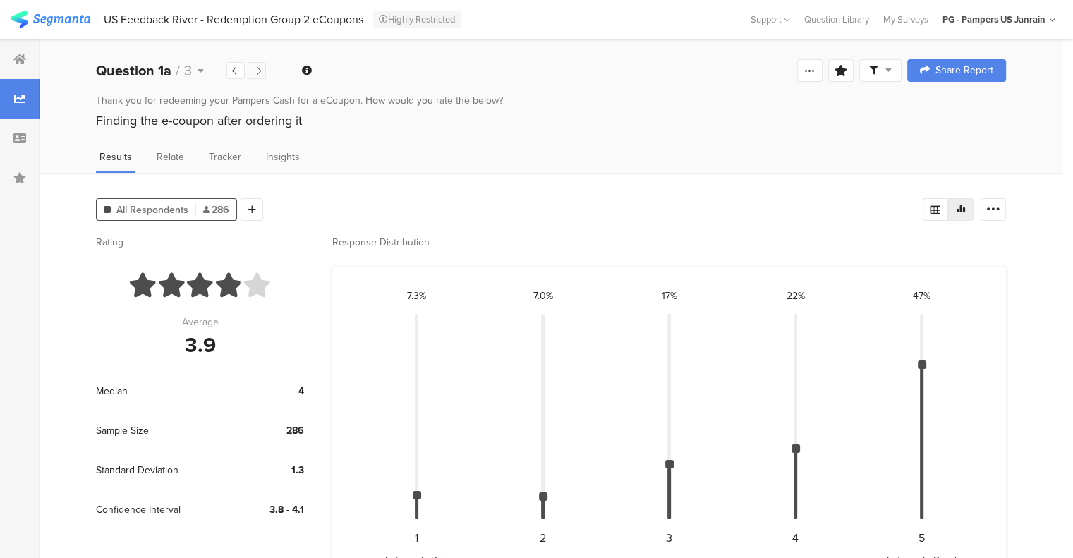
click at [258, 69] on icon at bounding box center [257, 70] width 8 height 9
click at [235, 70] on icon at bounding box center [236, 70] width 8 height 9
click at [31, 132] on div at bounding box center [20, 139] width 40 height 40
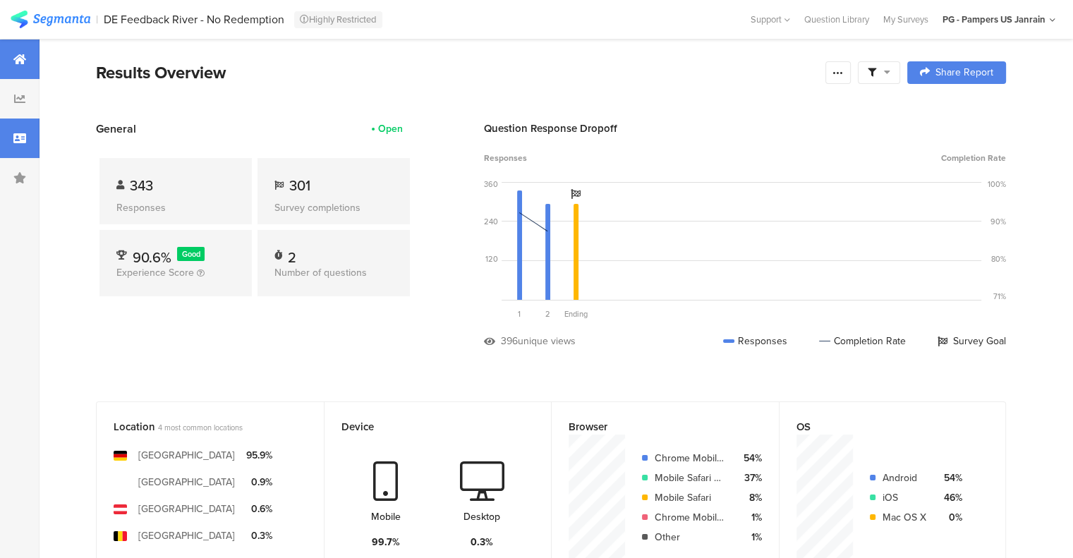
click at [25, 140] on icon at bounding box center [19, 138] width 13 height 11
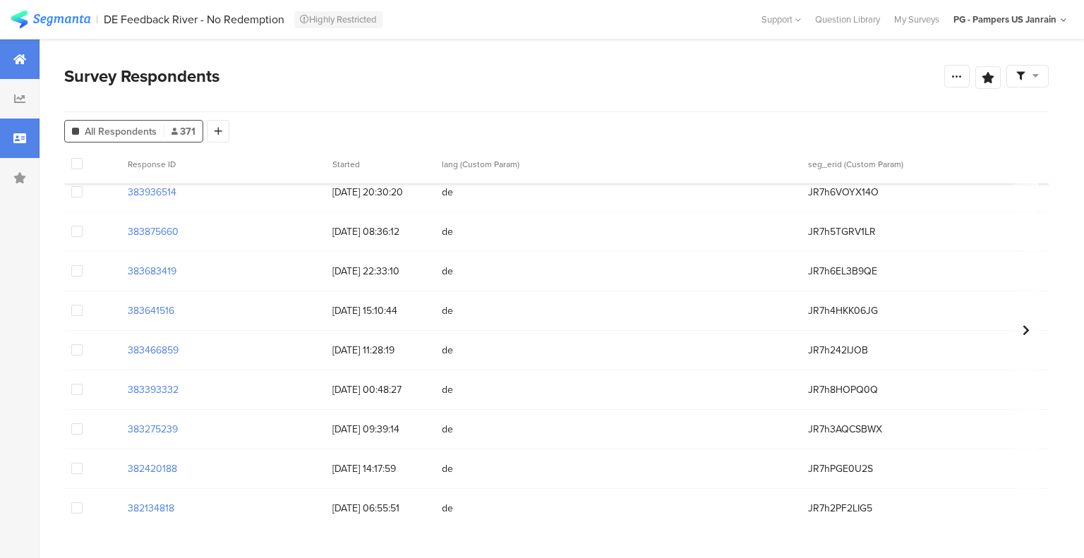
scroll to position [5648, 0]
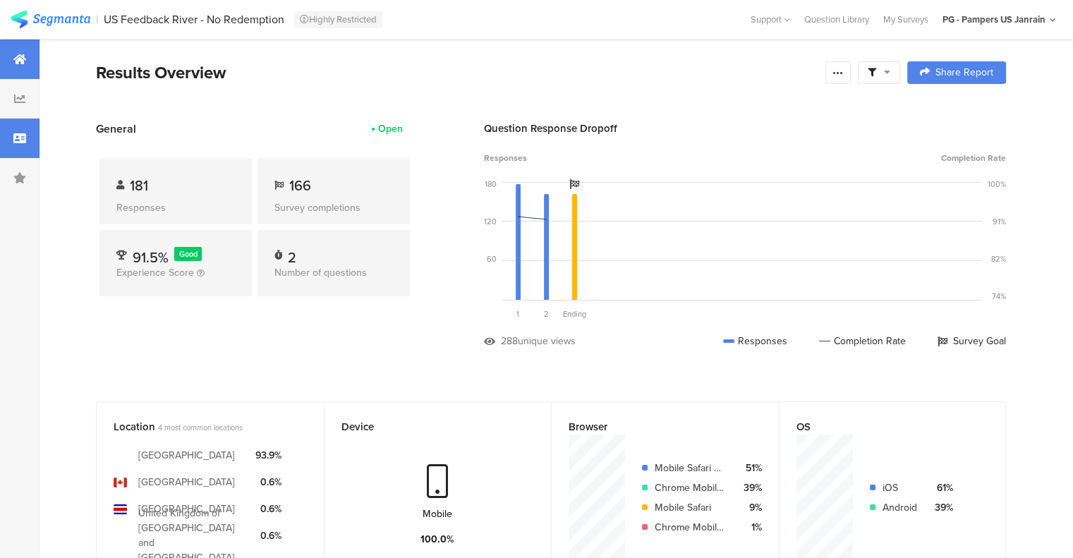
click at [20, 138] on icon at bounding box center [19, 138] width 13 height 11
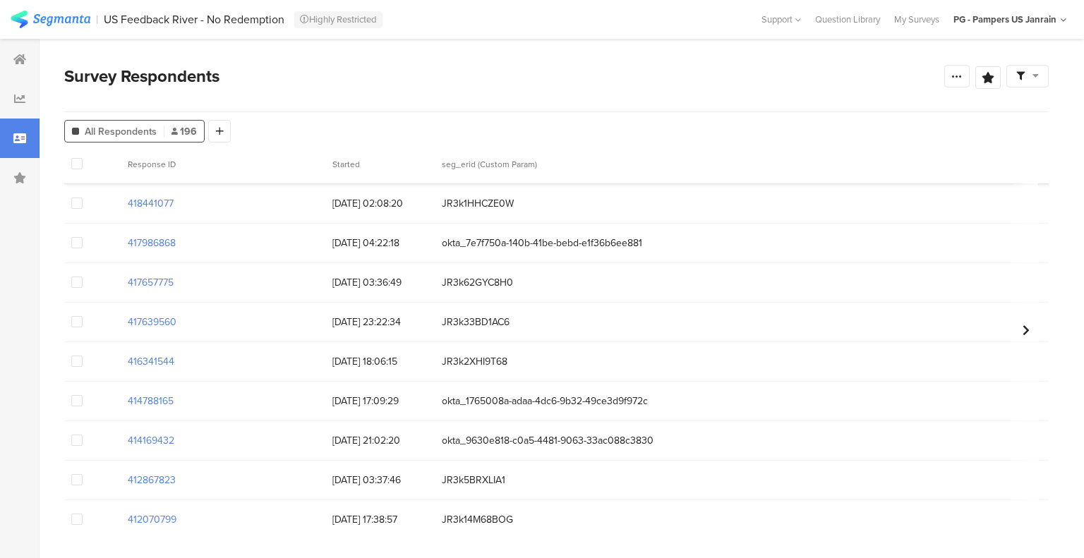
scroll to position [40, 0]
